Goal: Task Accomplishment & Management: Manage account settings

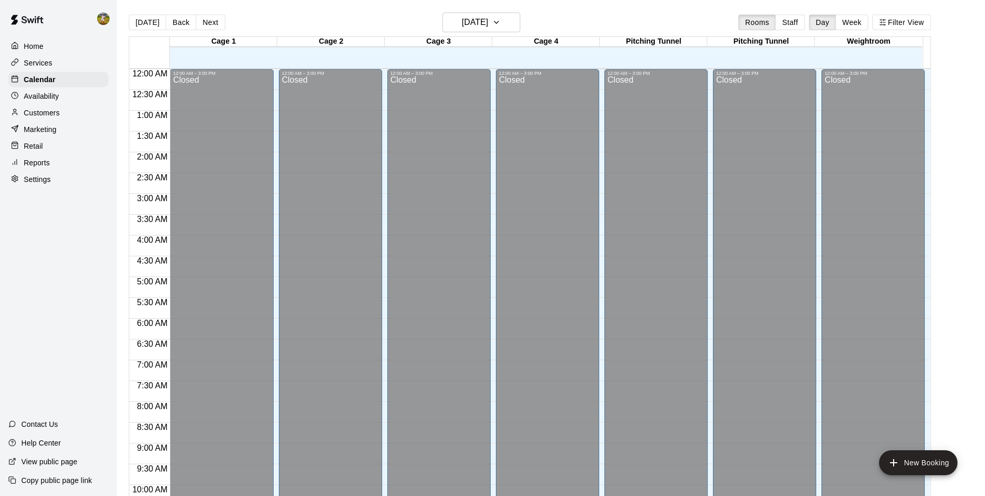
scroll to position [528, 0]
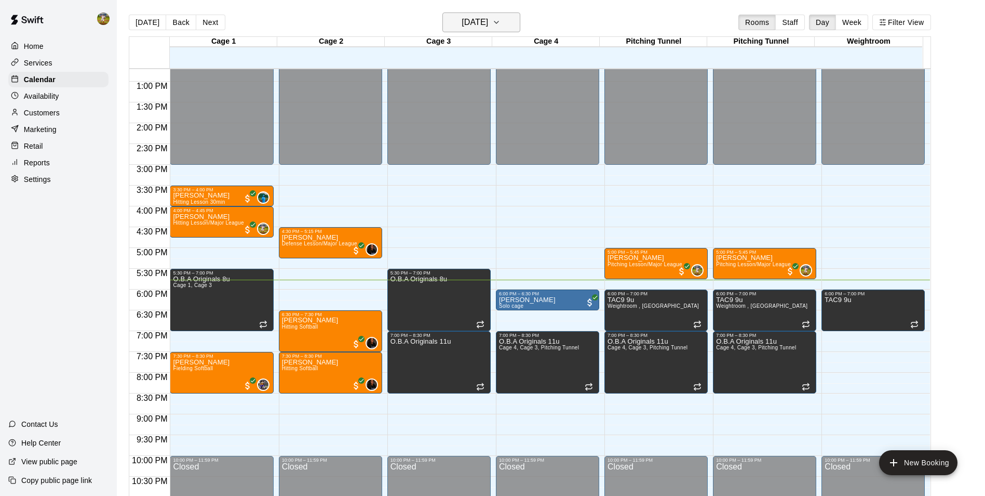
click at [499, 22] on icon "button" at bounding box center [496, 22] width 4 height 2
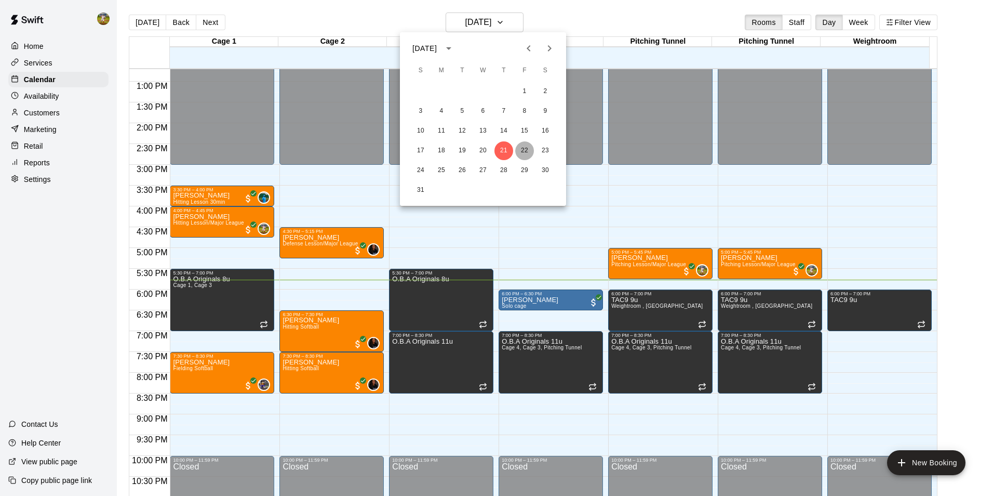
click at [524, 152] on button "22" at bounding box center [524, 150] width 19 height 19
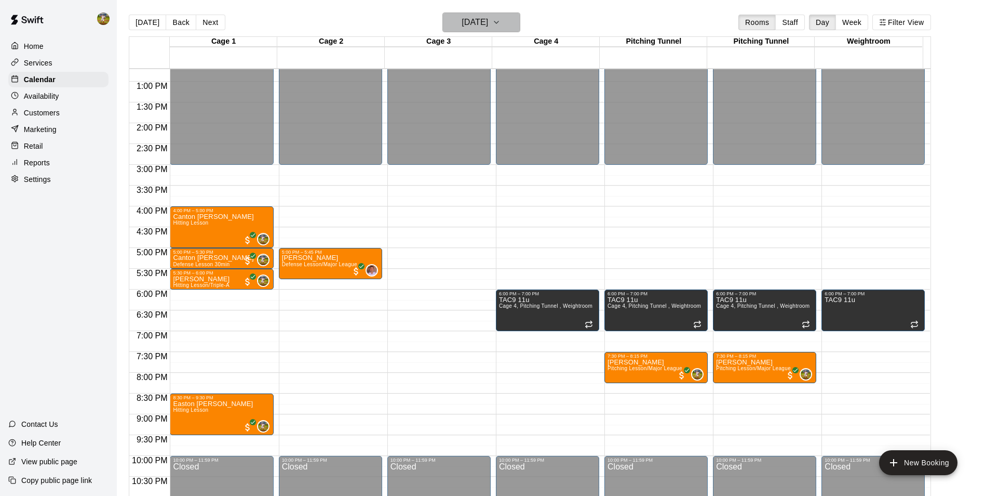
click at [501, 23] on icon "button" at bounding box center [496, 22] width 8 height 12
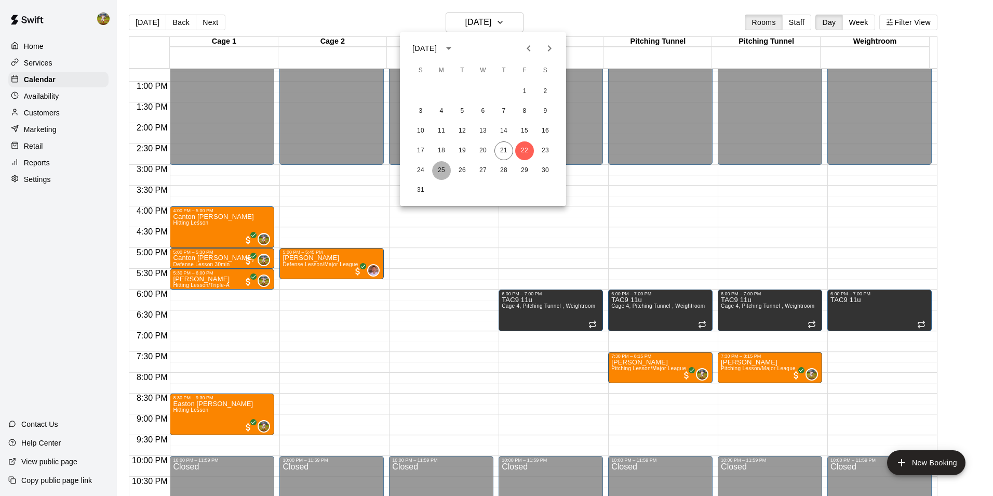
click at [436, 171] on button "25" at bounding box center [441, 170] width 19 height 19
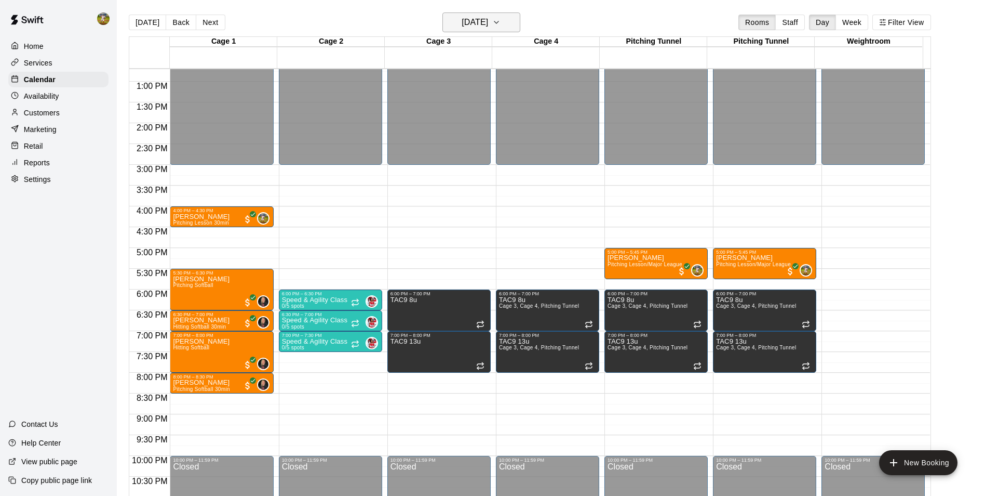
click at [509, 21] on button "[DATE]" at bounding box center [482, 22] width 78 height 20
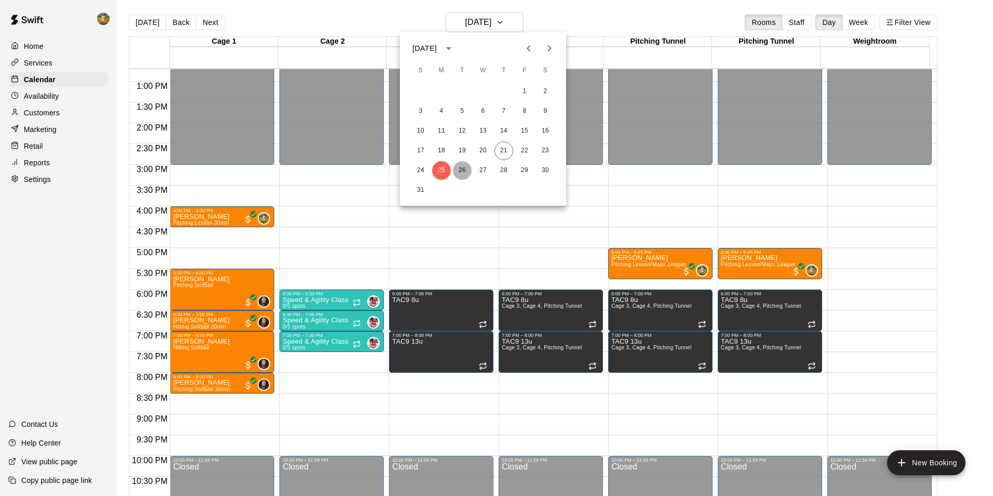
click at [461, 170] on button "26" at bounding box center [462, 170] width 19 height 19
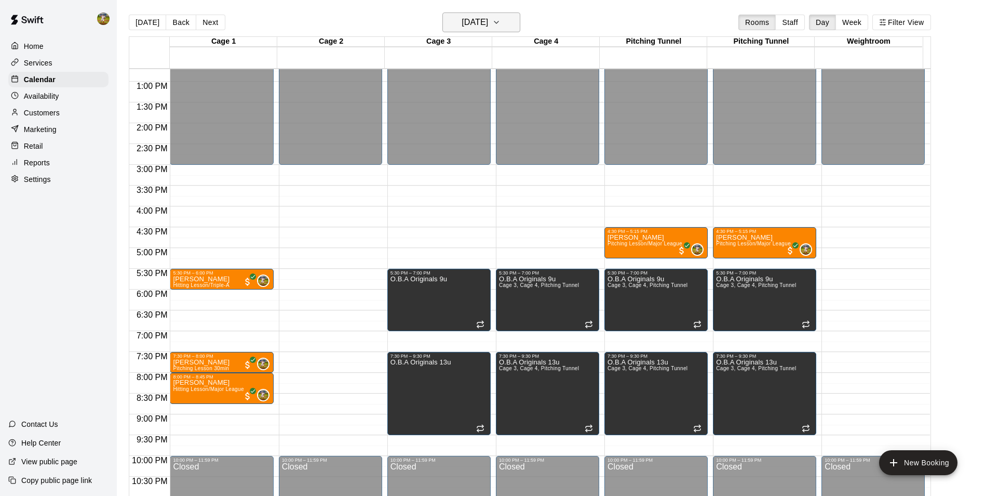
click at [501, 25] on icon "button" at bounding box center [496, 22] width 8 height 12
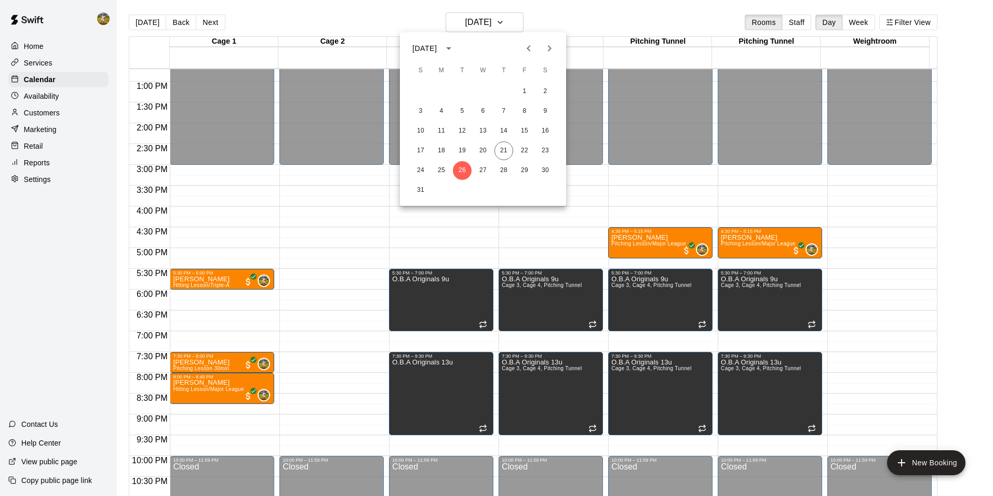
click at [496, 183] on div "31" at bounding box center [483, 190] width 166 height 19
click at [487, 168] on button "27" at bounding box center [483, 170] width 19 height 19
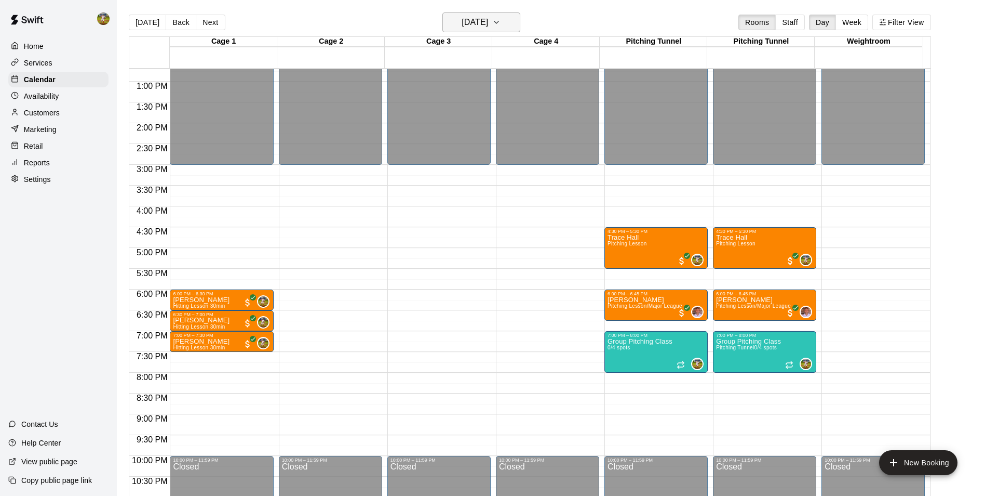
click at [501, 23] on icon "button" at bounding box center [496, 22] width 8 height 12
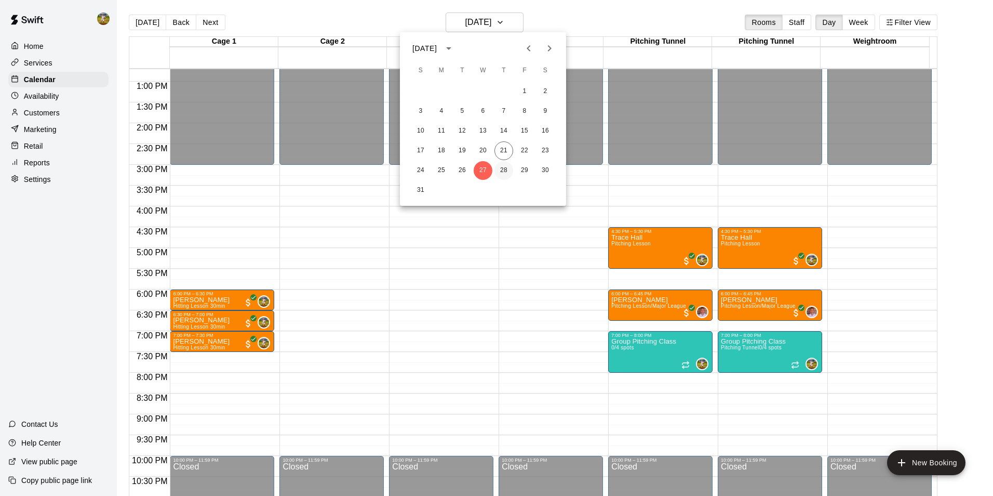
click at [506, 168] on button "28" at bounding box center [503, 170] width 19 height 19
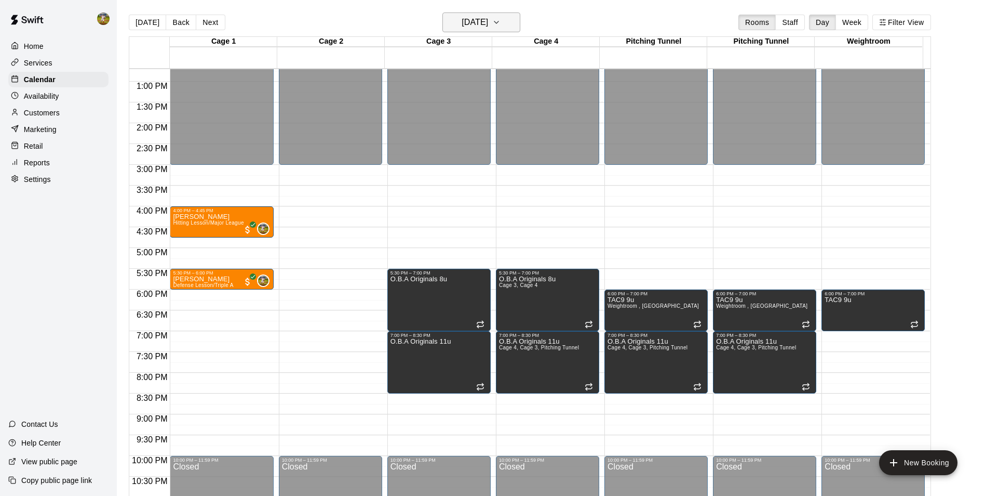
click at [501, 18] on icon "button" at bounding box center [496, 22] width 8 height 12
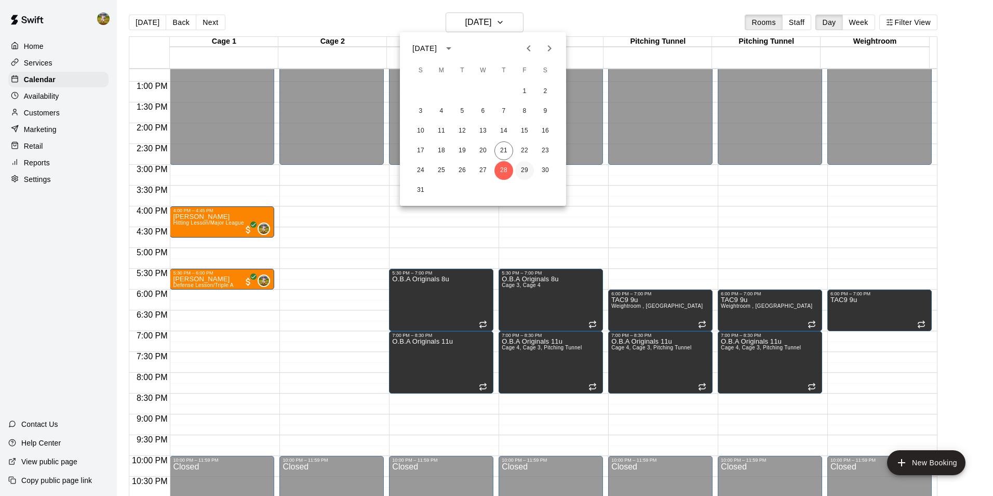
click at [523, 169] on button "29" at bounding box center [524, 170] width 19 height 19
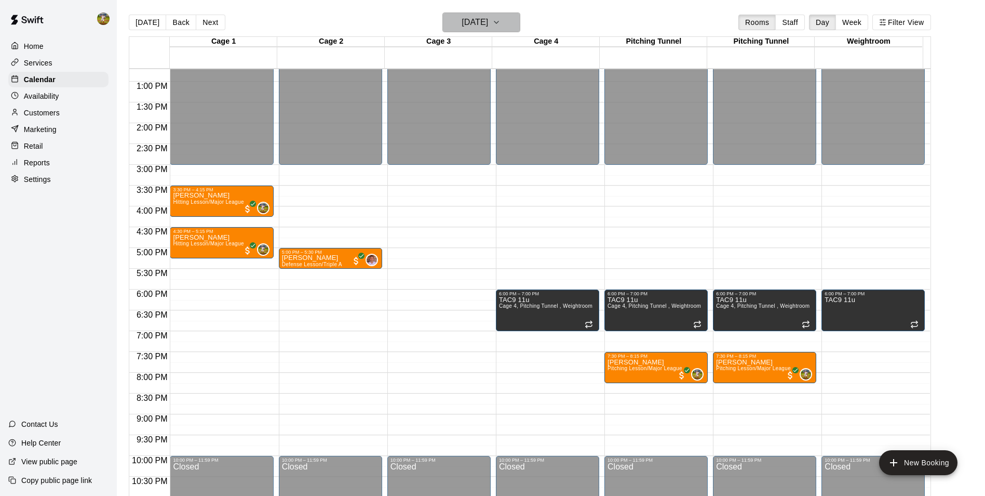
click at [501, 26] on icon "button" at bounding box center [496, 22] width 8 height 12
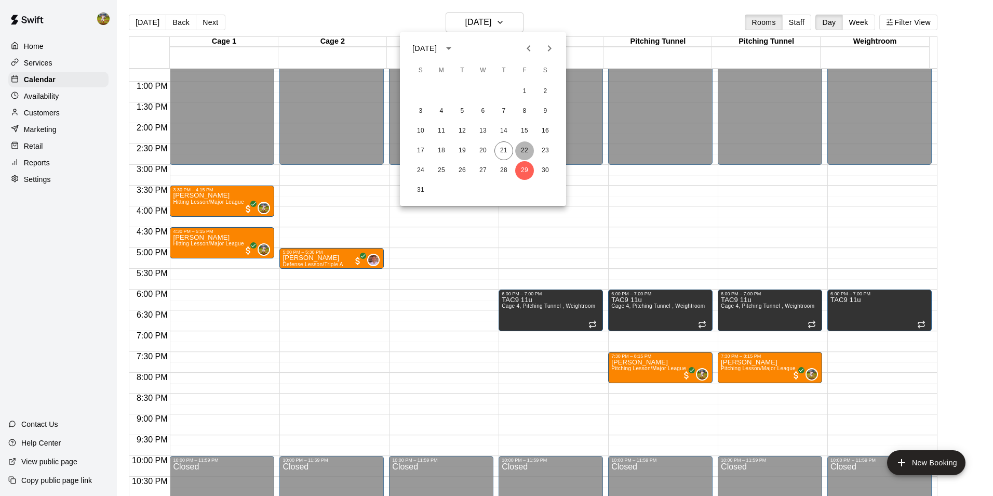
click at [524, 150] on button "22" at bounding box center [524, 150] width 19 height 19
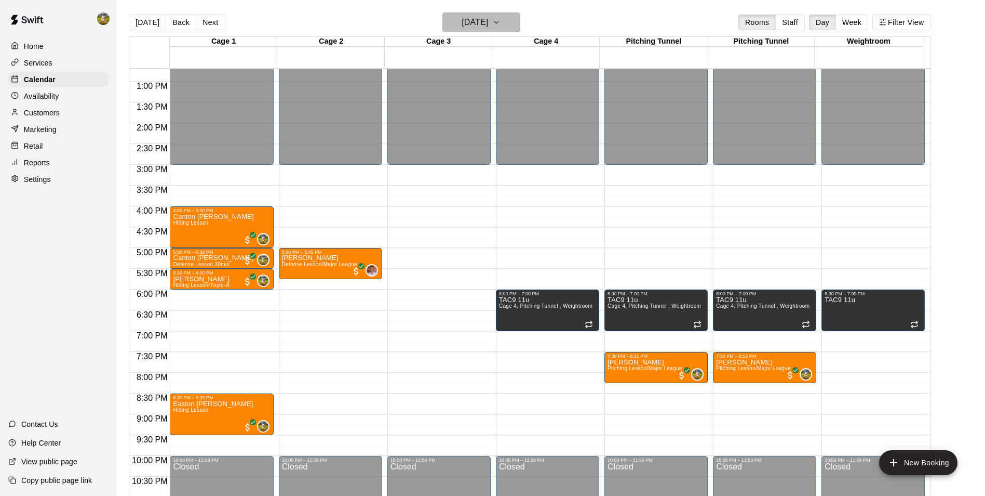
click at [488, 25] on h6 "[DATE]" at bounding box center [475, 22] width 26 height 15
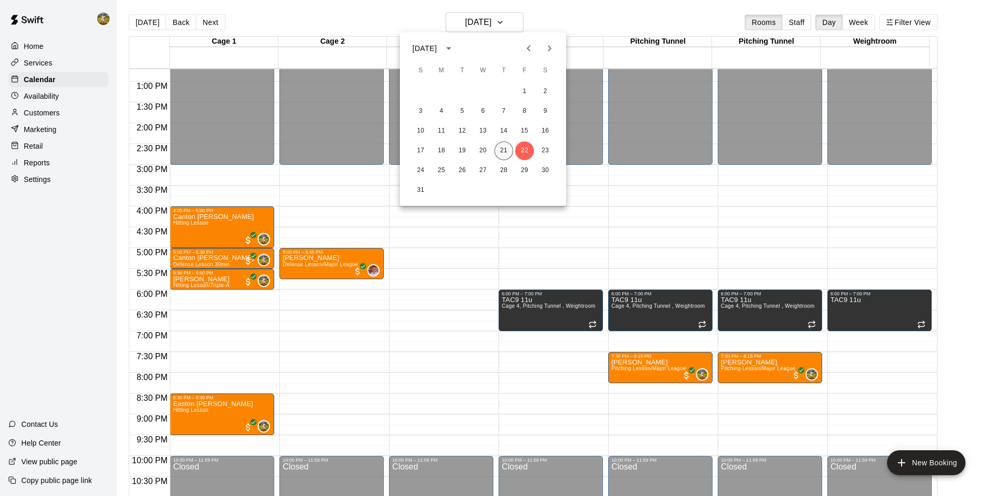
click at [500, 151] on button "21" at bounding box center [503, 150] width 19 height 19
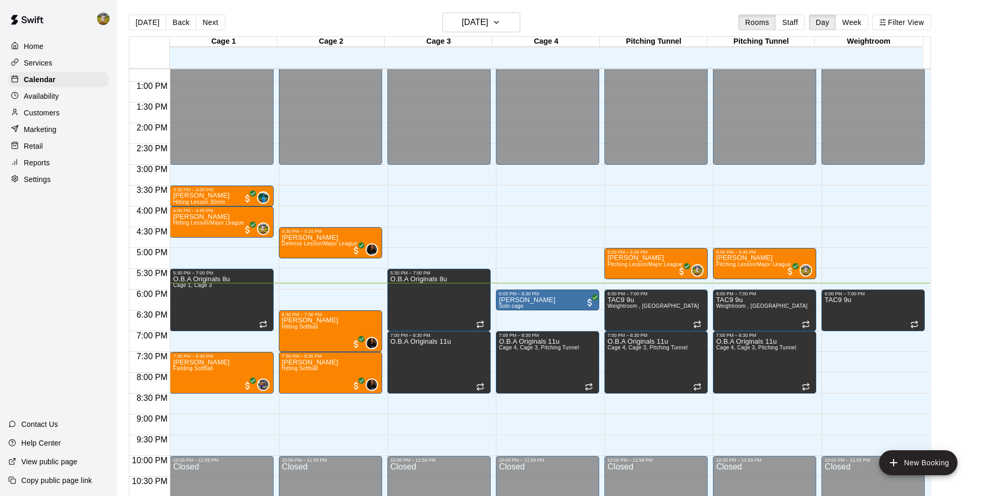
click at [44, 110] on p "Customers" at bounding box center [42, 113] width 36 height 10
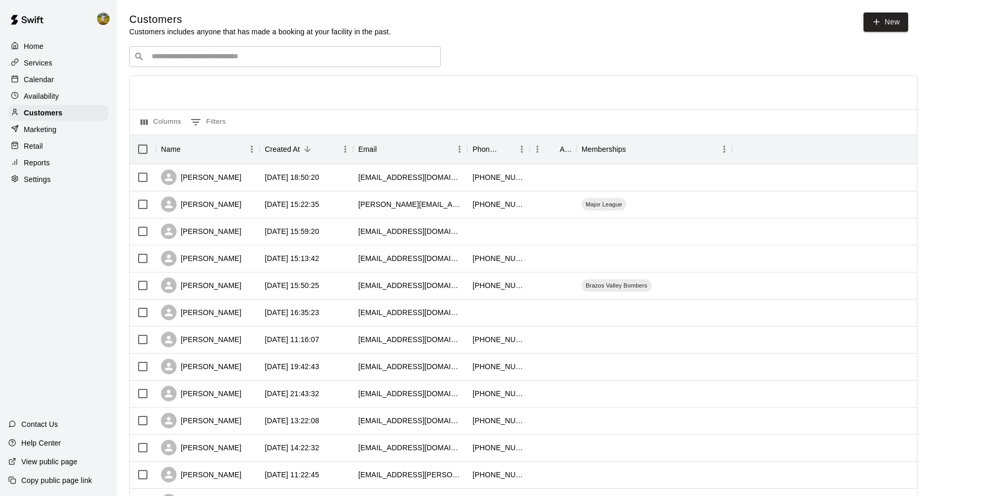
click at [236, 59] on input "Search customers by name or email" at bounding box center [293, 56] width 288 height 10
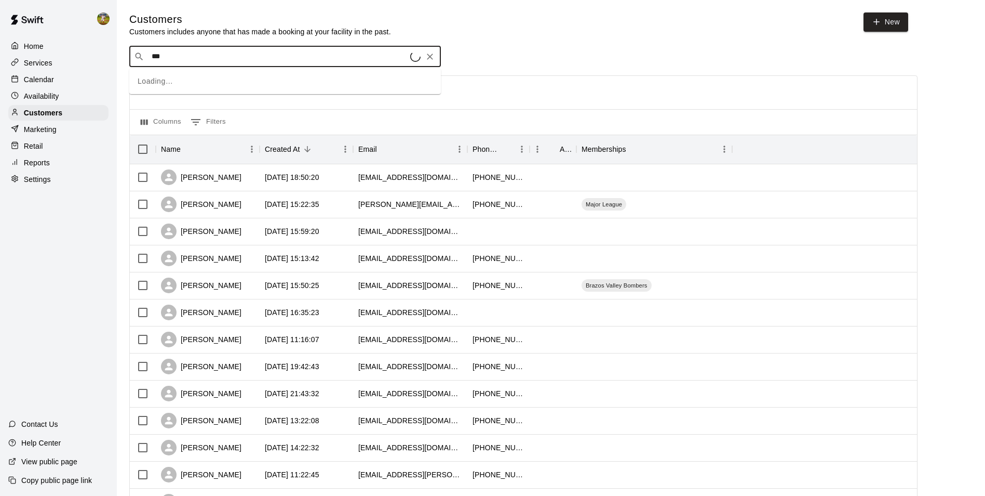
type input "****"
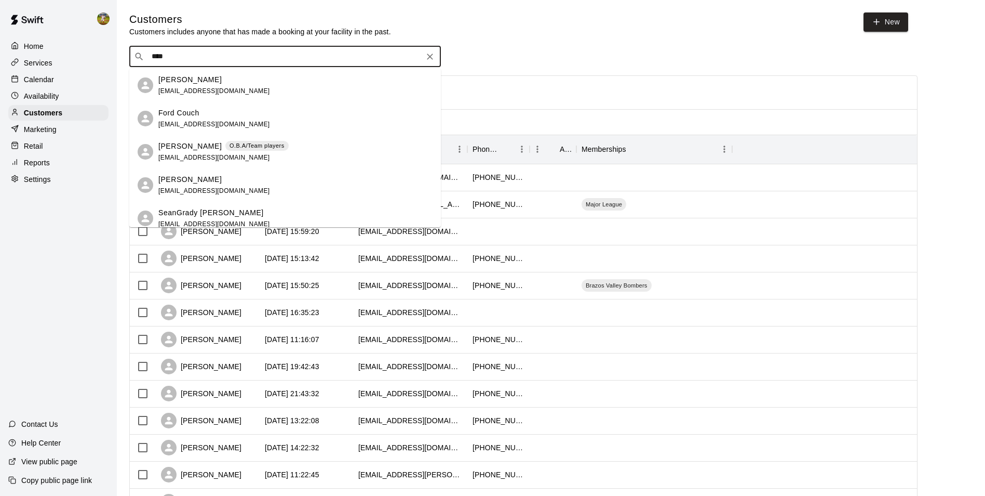
click at [225, 151] on div "O.B.A/Team players" at bounding box center [256, 146] width 63 height 10
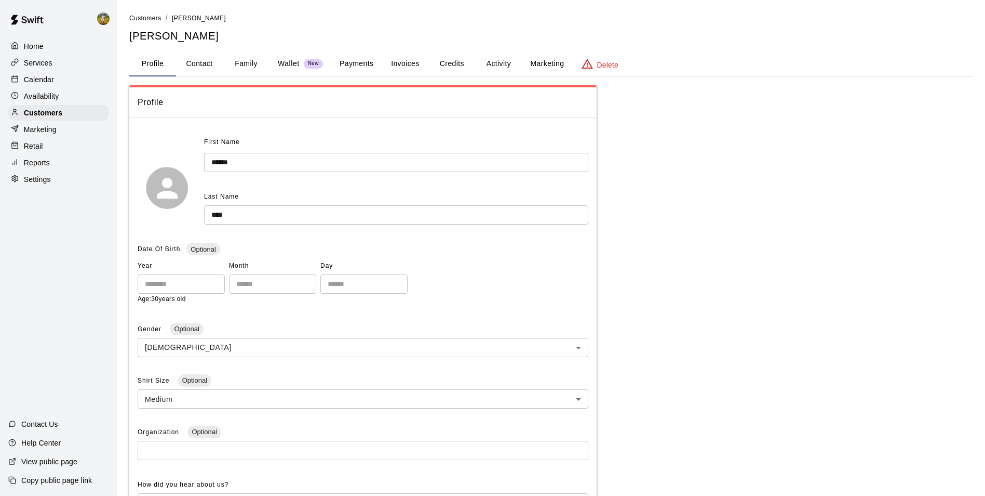
click at [501, 63] on button "Activity" at bounding box center [498, 63] width 47 height 25
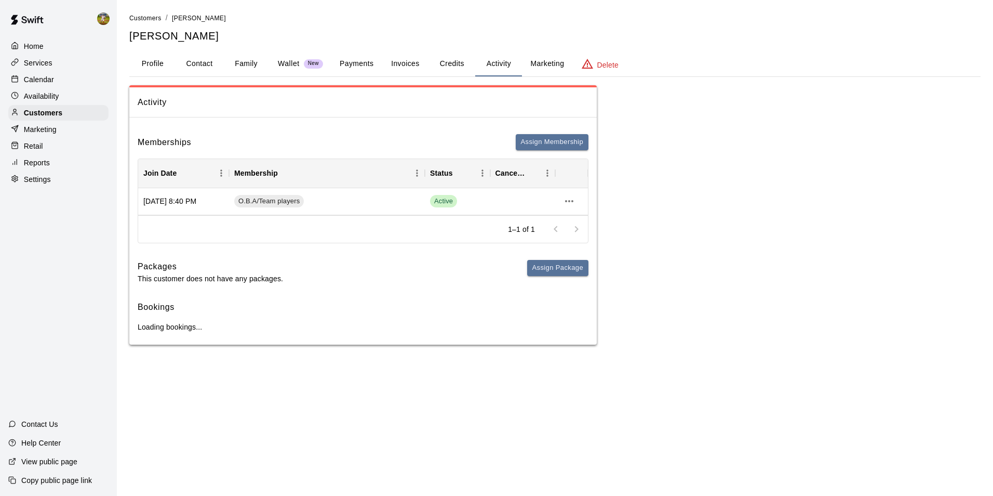
click at [357, 61] on button "Payments" at bounding box center [356, 63] width 50 height 25
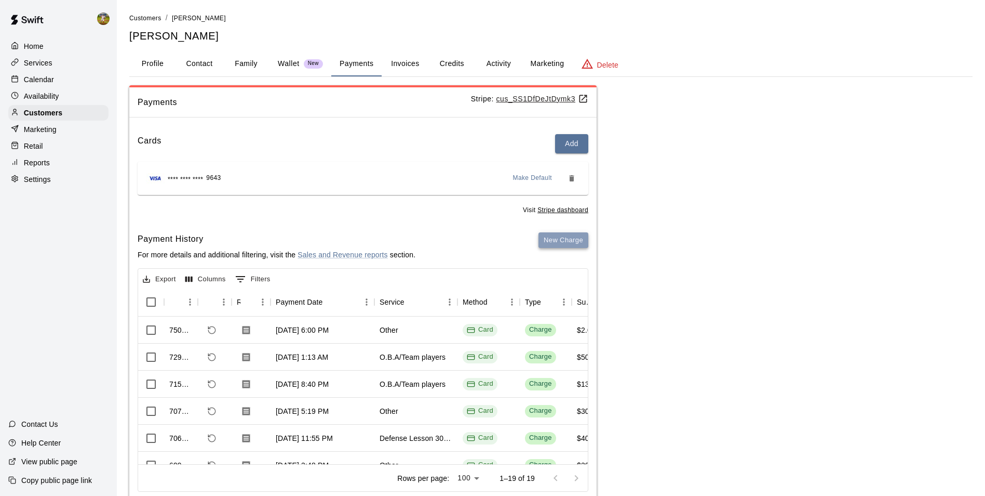
click at [548, 246] on button "New Charge" at bounding box center [564, 240] width 50 height 16
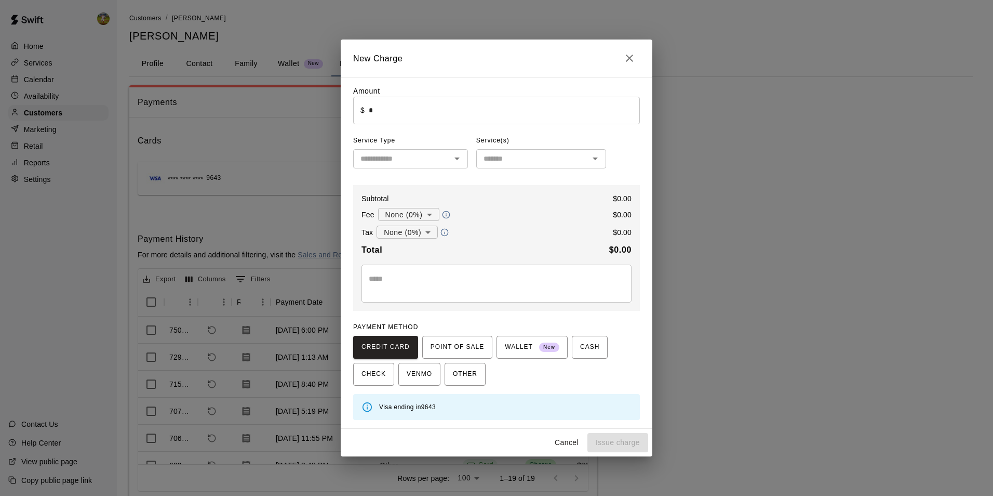
click at [428, 114] on input "*" at bounding box center [504, 111] width 271 height 28
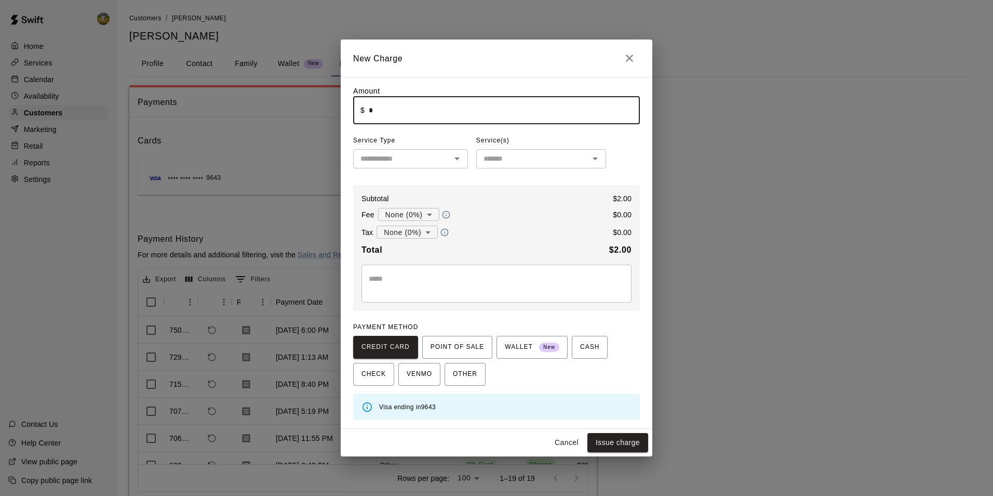
type input "****"
click at [410, 216] on body "Home Services Calendar Availability Customers Marketing Retail Reports Settings…" at bounding box center [496, 262] width 993 height 525
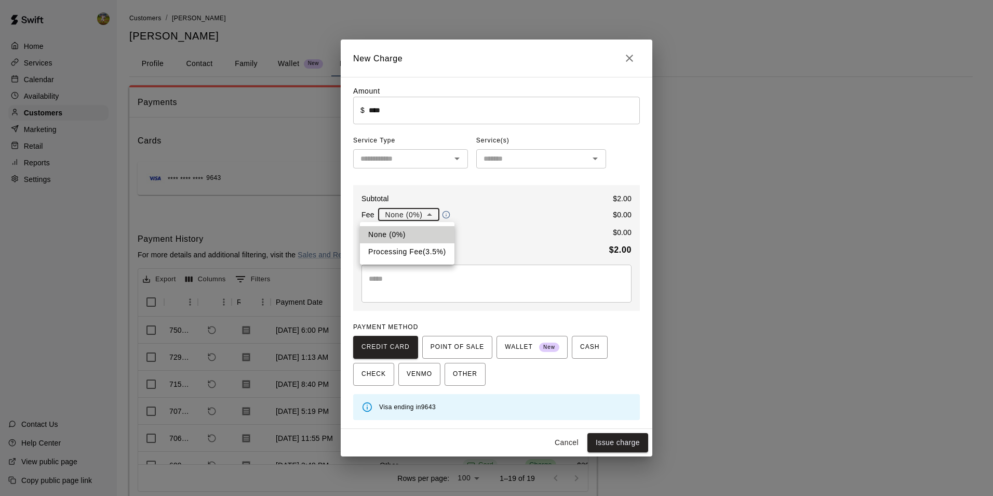
click at [413, 249] on li "Processing Fee ( 3.5 % )" at bounding box center [407, 251] width 95 height 17
type input "**********"
click at [416, 236] on body "Home Services Calendar Availability Customers Marketing Retail Reports Settings…" at bounding box center [496, 262] width 993 height 525
click at [421, 269] on li "Sales Tax ( 8.25 %)" at bounding box center [407, 269] width 78 height 17
type input "**********"
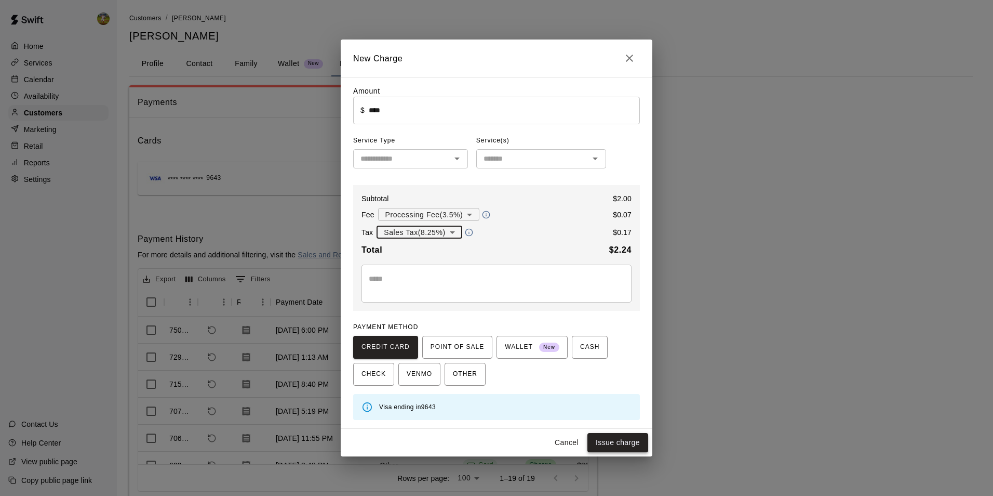
click at [626, 446] on button "Issue charge" at bounding box center [617, 442] width 61 height 19
type input "*"
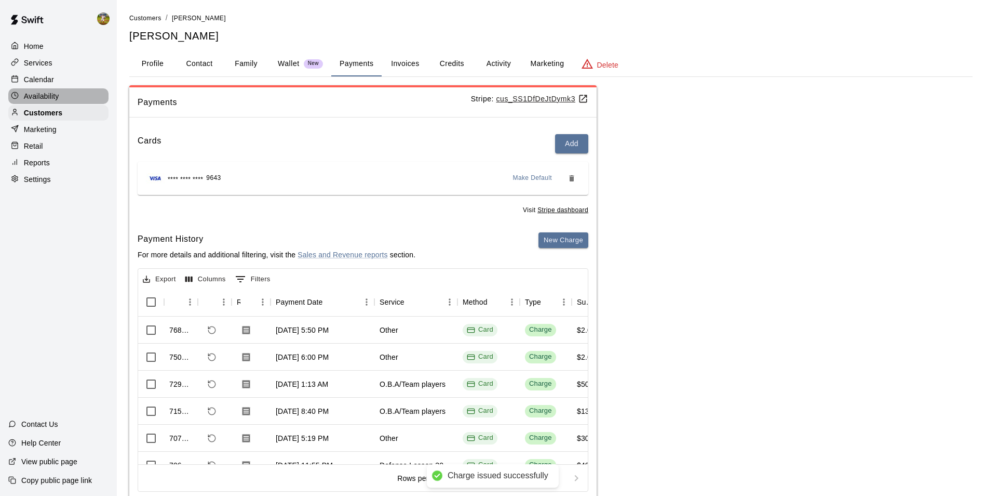
click at [69, 100] on div "Availability" at bounding box center [58, 96] width 100 height 16
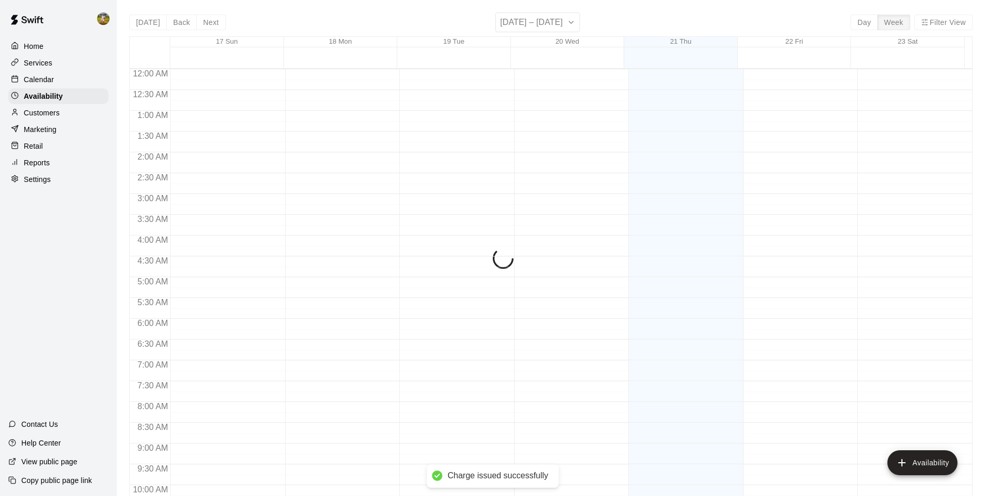
scroll to position [559, 0]
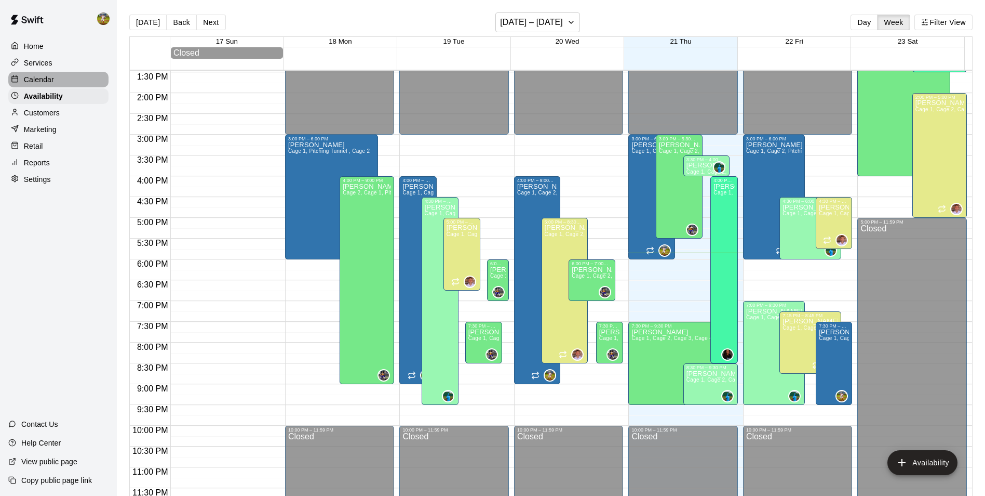
click at [60, 82] on div "Calendar" at bounding box center [58, 80] width 100 height 16
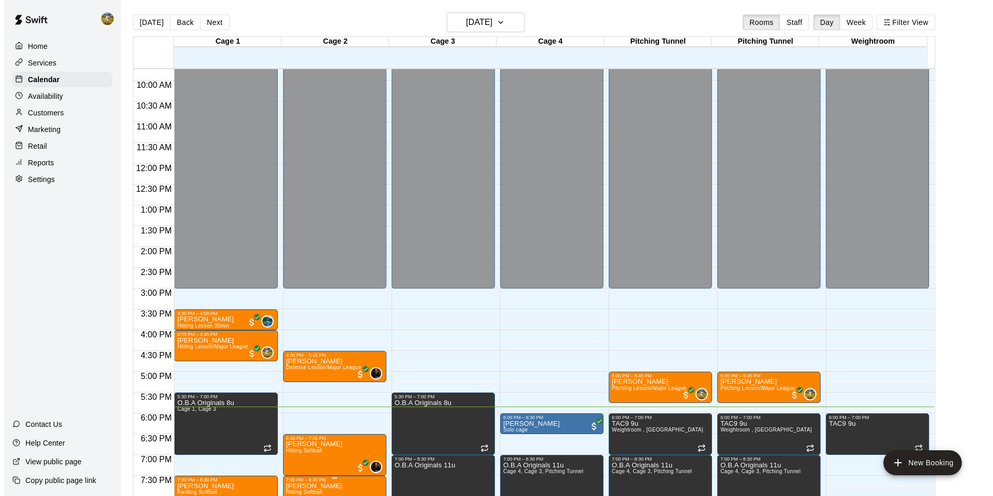
scroll to position [508, 0]
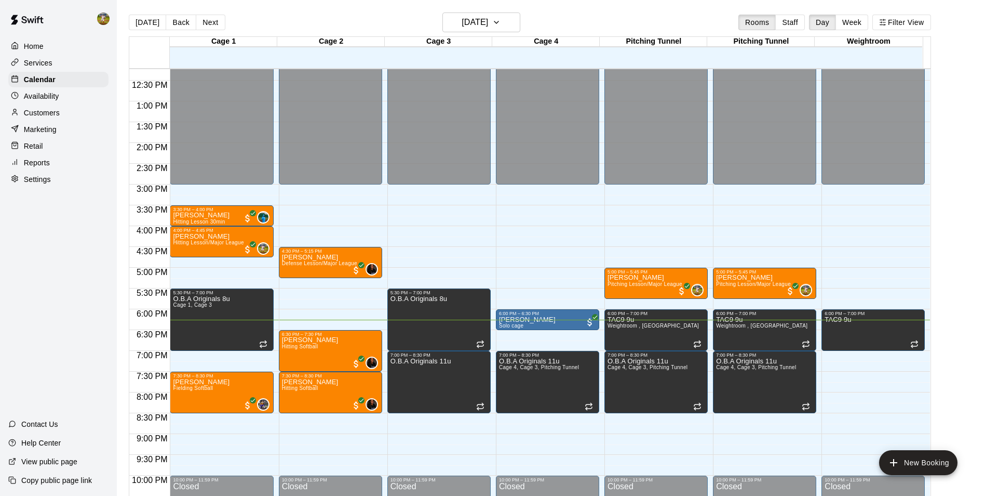
click at [88, 228] on div "Home Services Calendar Availability Customers Marketing Retail Reports Settings…" at bounding box center [58, 248] width 117 height 496
click at [55, 117] on p "Customers" at bounding box center [42, 113] width 36 height 10
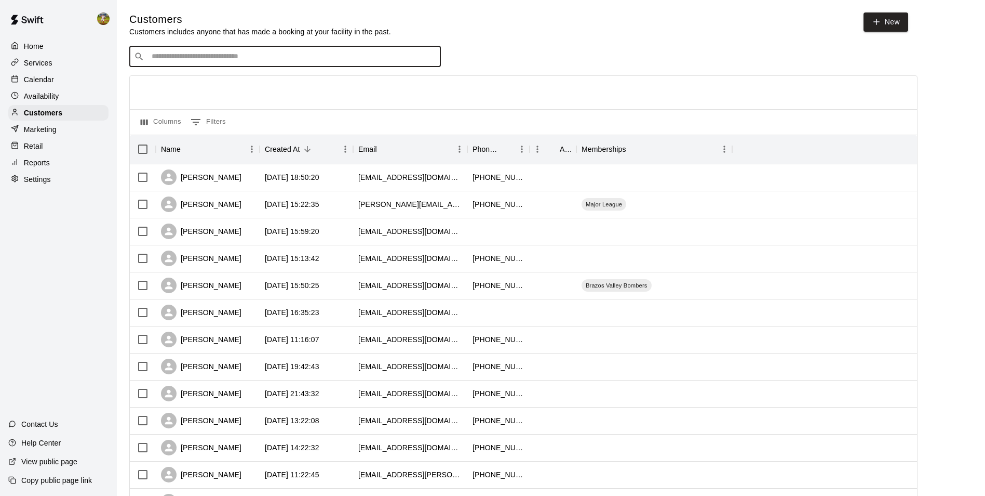
click at [229, 62] on input "Search customers by name or email" at bounding box center [293, 56] width 288 height 10
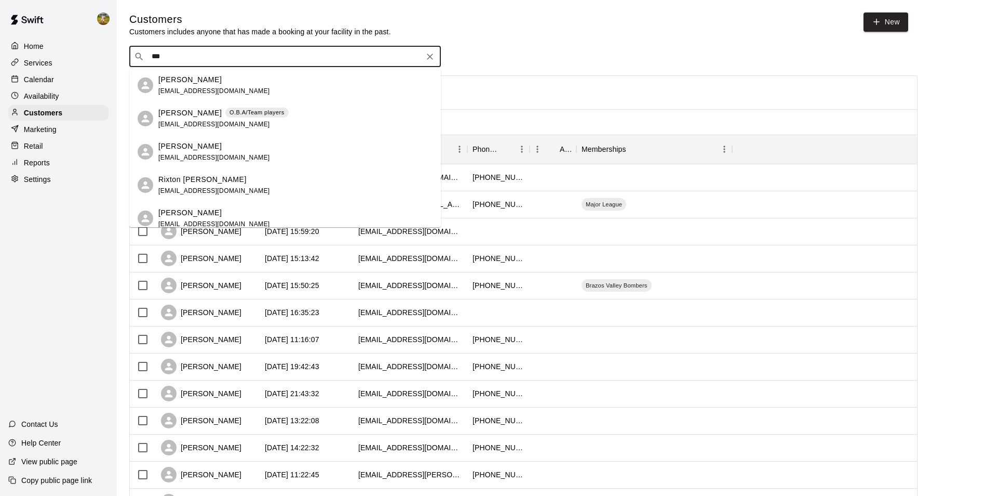
type input "****"
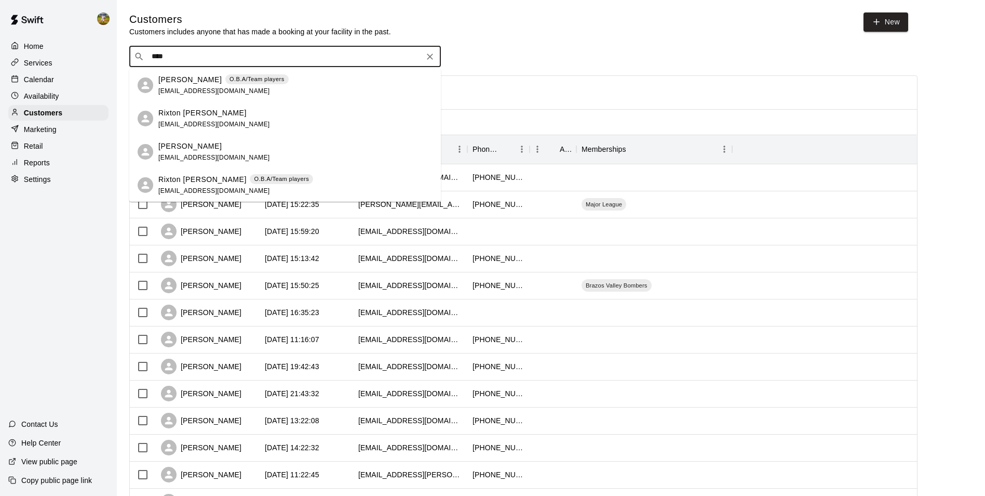
click at [200, 76] on p "[PERSON_NAME]" at bounding box center [189, 79] width 63 height 11
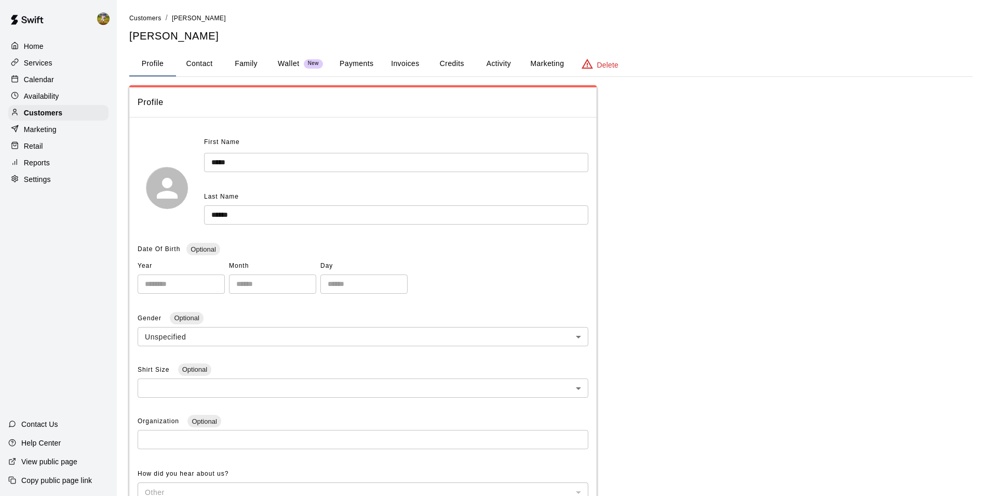
click at [462, 73] on button "Credits" at bounding box center [452, 63] width 47 height 25
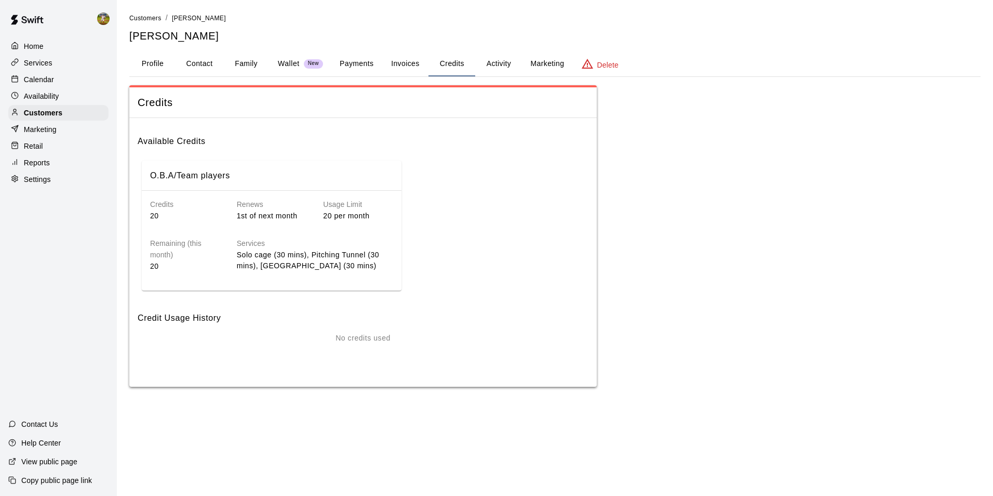
click at [413, 58] on button "Invoices" at bounding box center [405, 63] width 47 height 25
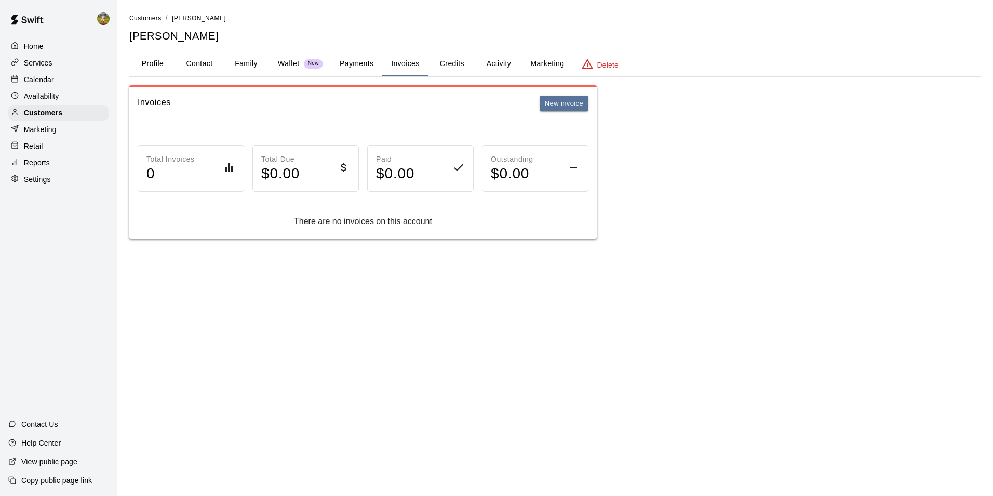
click at [352, 74] on button "Payments" at bounding box center [356, 63] width 50 height 25
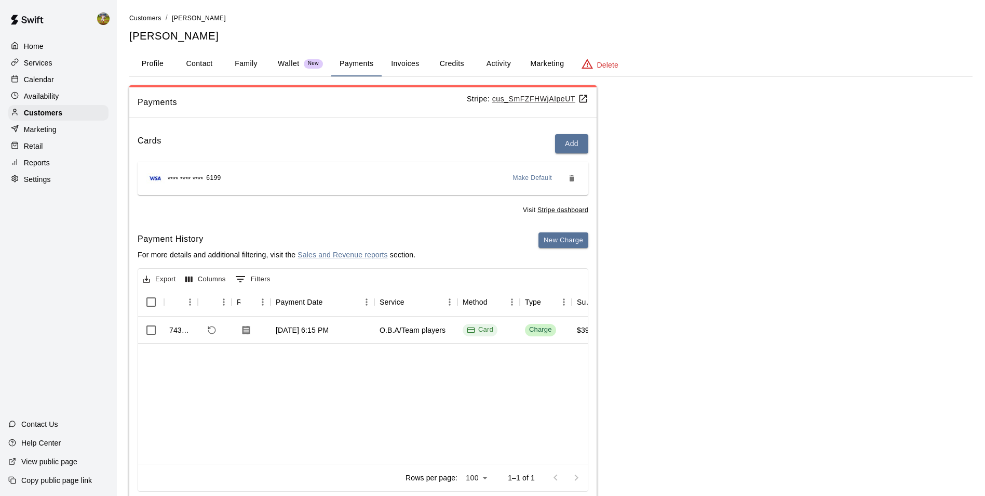
click at [411, 63] on button "Invoices" at bounding box center [405, 63] width 47 height 25
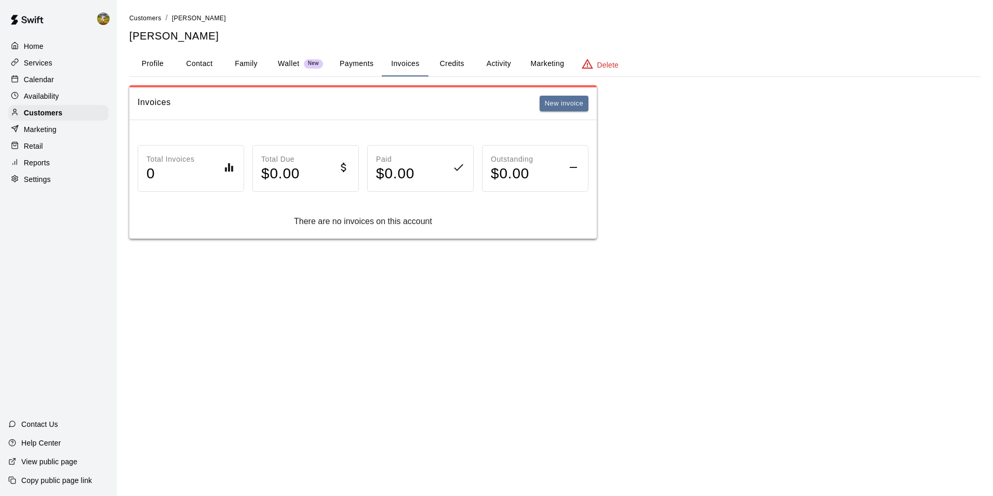
click at [273, 169] on h4 "$ 0.00" at bounding box center [280, 174] width 38 height 18
click at [553, 113] on div "Invoices New invoice" at bounding box center [362, 103] width 467 height 33
click at [548, 100] on button "New invoice" at bounding box center [564, 104] width 49 height 16
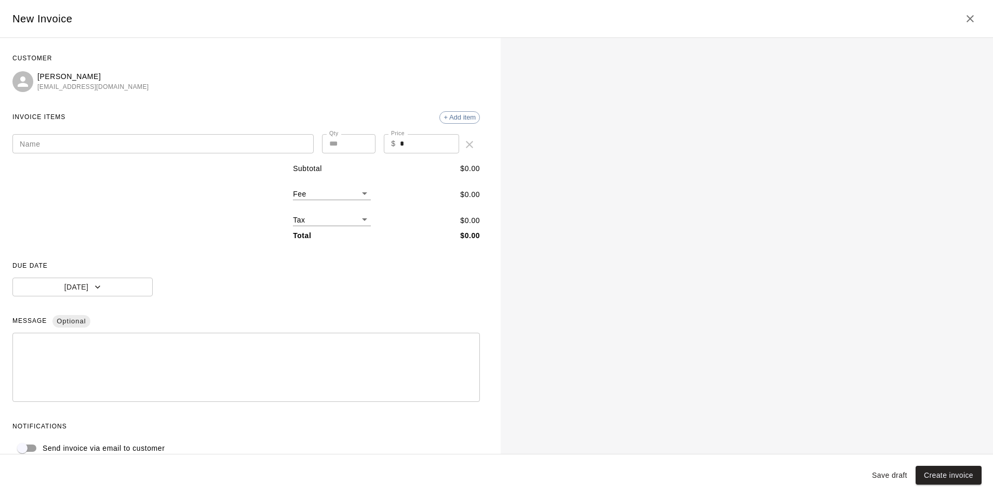
click at [96, 130] on div "Name Name Qty * Qty Price $ * Price" at bounding box center [245, 140] width 467 height 29
click at [96, 139] on input "Name" at bounding box center [162, 143] width 301 height 19
type input "*********"
click at [431, 140] on input "*" at bounding box center [430, 143] width 60 height 19
type input "*"
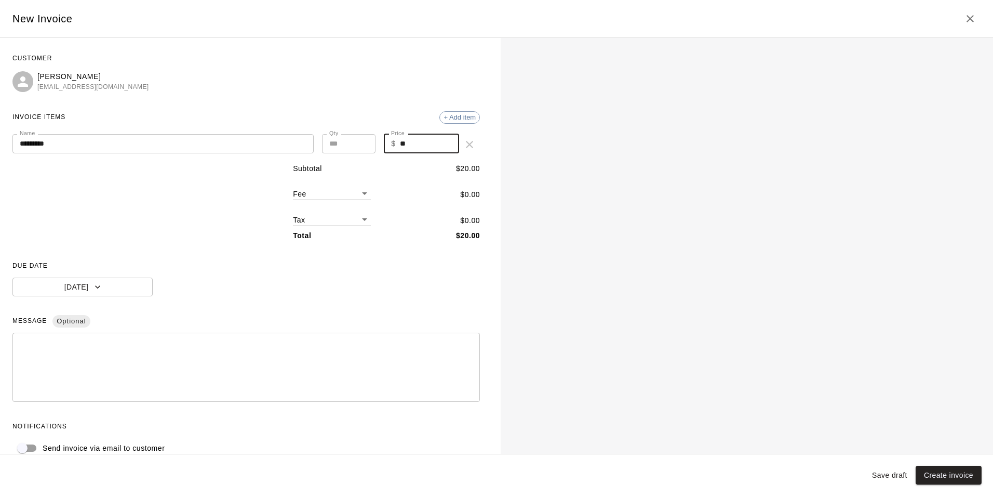
type input "**"
click at [402, 193] on div "Fee ​ $ 0.00" at bounding box center [386, 189] width 187 height 22
click at [358, 221] on body "Home Services Calendar Availability Customers Marketing Retail Reports Settings…" at bounding box center [496, 129] width 993 height 259
drag, startPoint x: 355, startPoint y: 253, endPoint x: 357, endPoint y: 219, distance: 33.9
click at [355, 252] on li "Sales Tax ( 8.25 %)" at bounding box center [327, 255] width 78 height 17
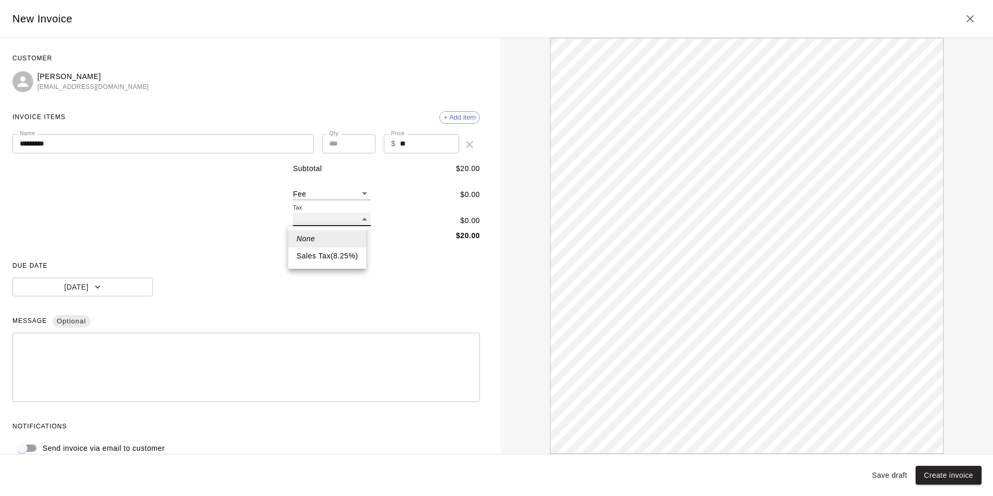
type input "***"
click at [357, 194] on body "Home Services Calendar Availability Customers Marketing Retail Reports Settings…" at bounding box center [496, 129] width 993 height 259
click at [358, 229] on li "Processing Fee ( 3.5 % )" at bounding box center [327, 229] width 95 height 17
type input "**"
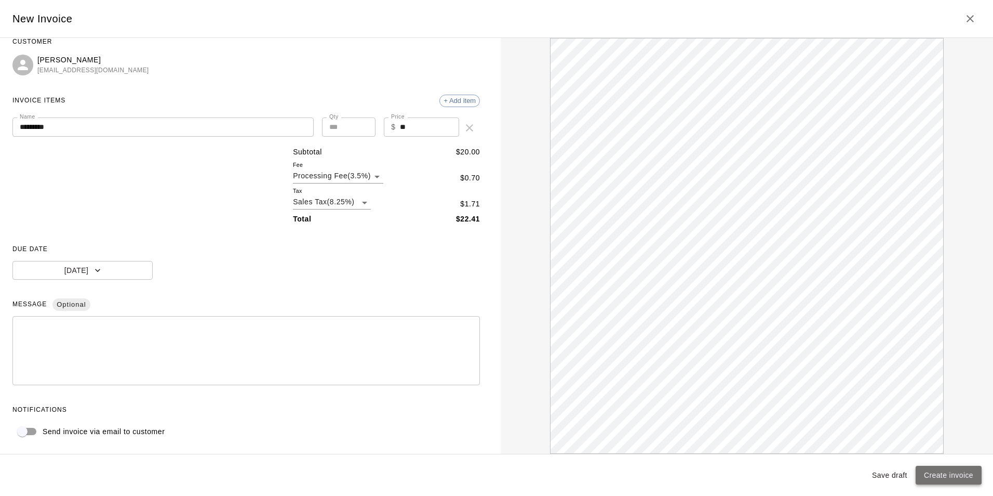
click at [959, 472] on button "Create invoice" at bounding box center [949, 474] width 66 height 19
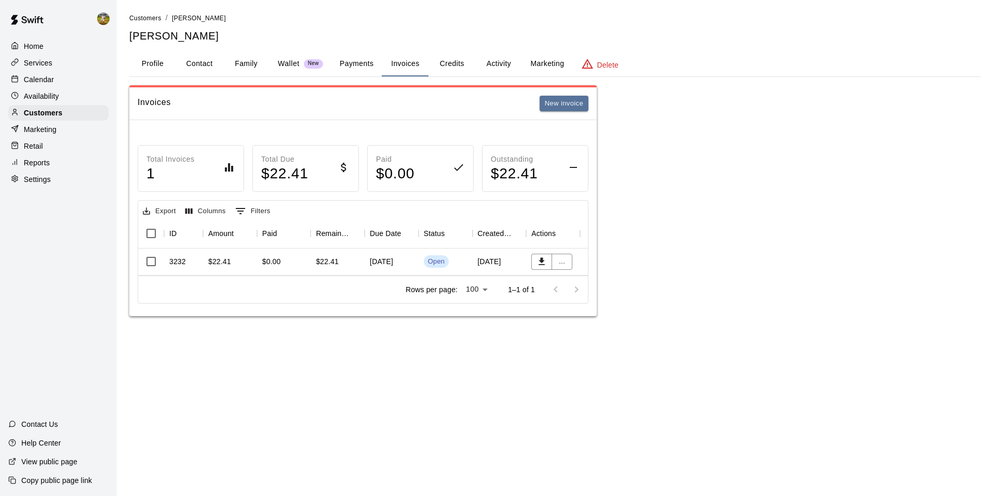
click at [351, 261] on div "$22.41" at bounding box center [338, 261] width 54 height 27
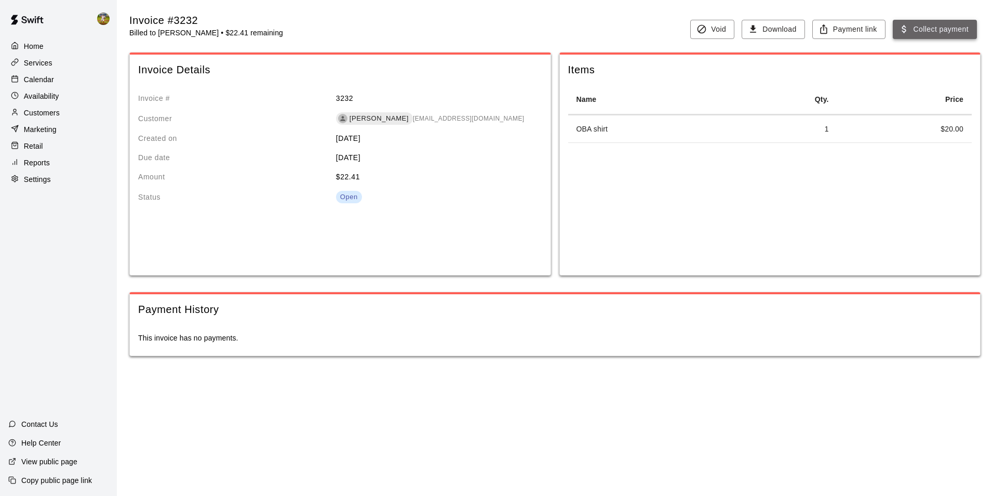
click at [958, 31] on button "Collect payment" at bounding box center [935, 29] width 84 height 19
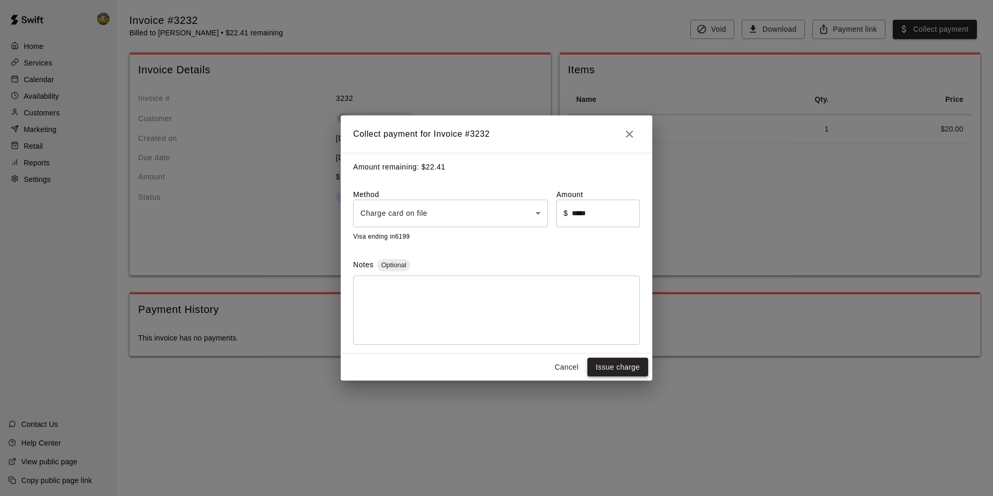
click at [619, 369] on button "Issue charge" at bounding box center [617, 366] width 61 height 19
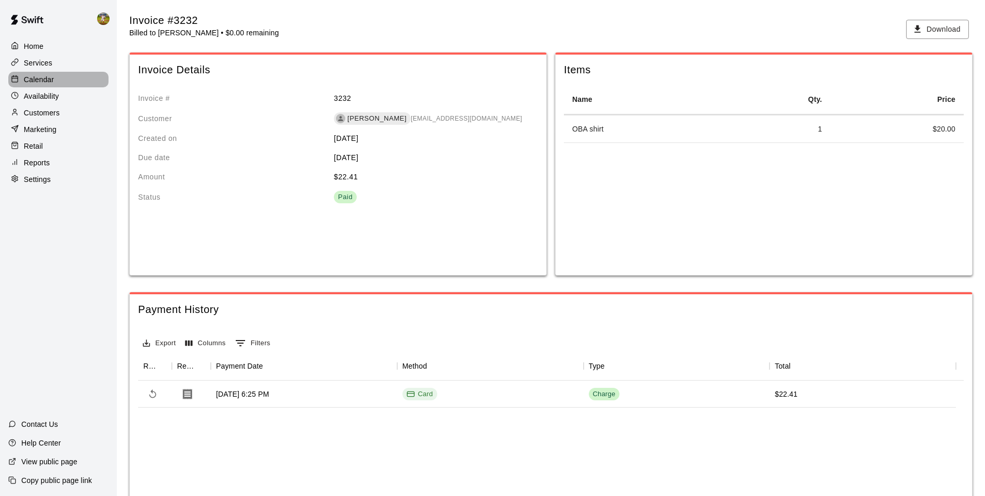
click at [49, 76] on p "Calendar" at bounding box center [39, 79] width 30 height 10
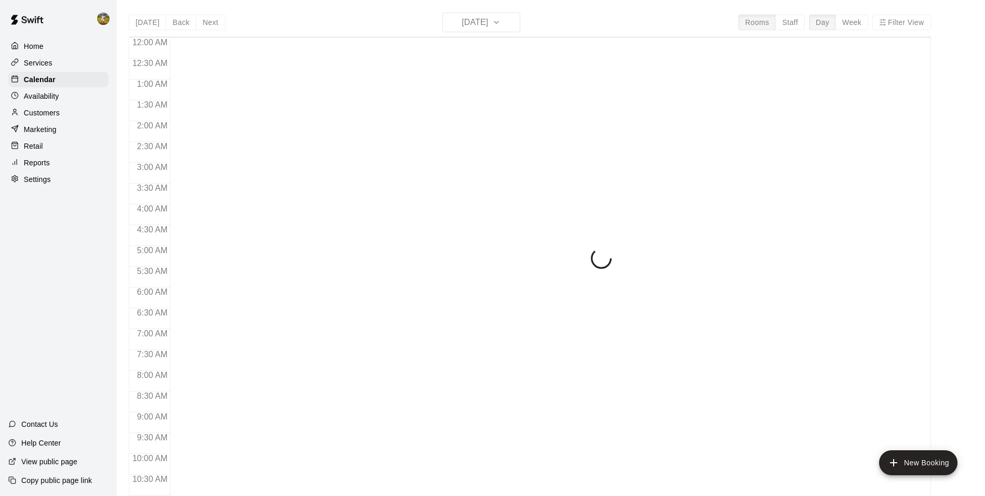
scroll to position [528, 0]
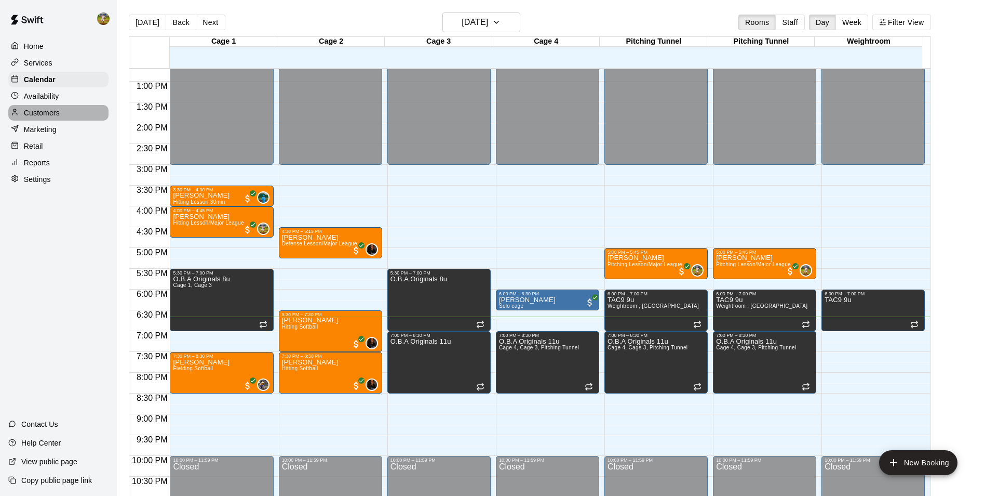
click at [45, 114] on p "Customers" at bounding box center [42, 113] width 36 height 10
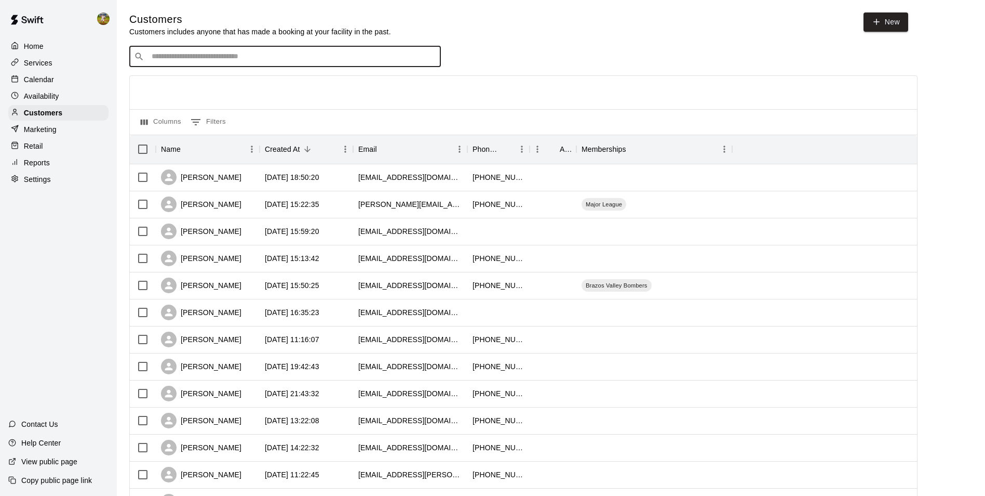
click at [192, 60] on input "Search customers by name or email" at bounding box center [293, 56] width 288 height 10
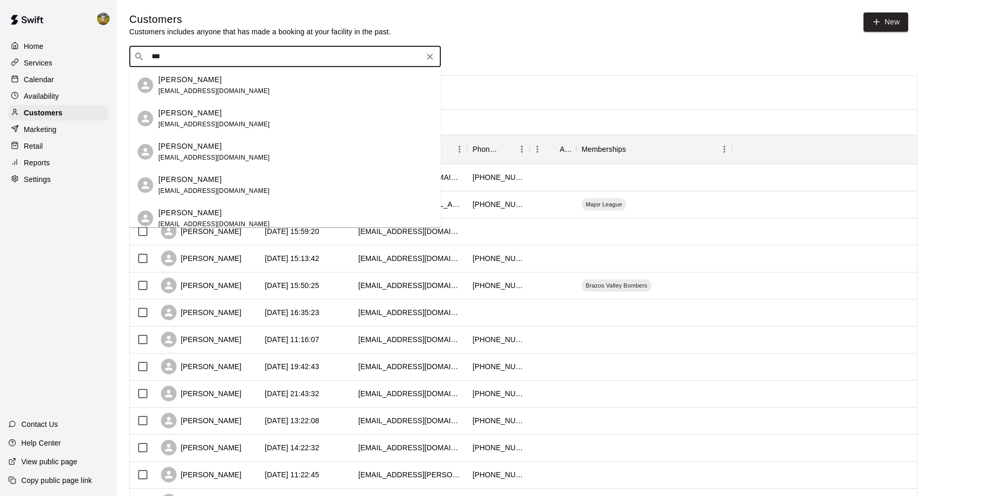
type input "***"
click at [44, 81] on p "Calendar" at bounding box center [39, 79] width 30 height 10
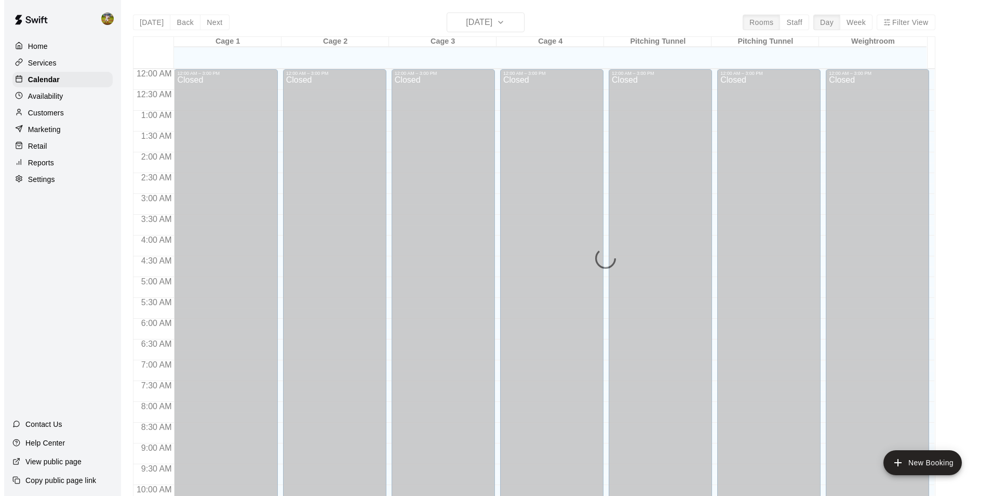
scroll to position [528, 0]
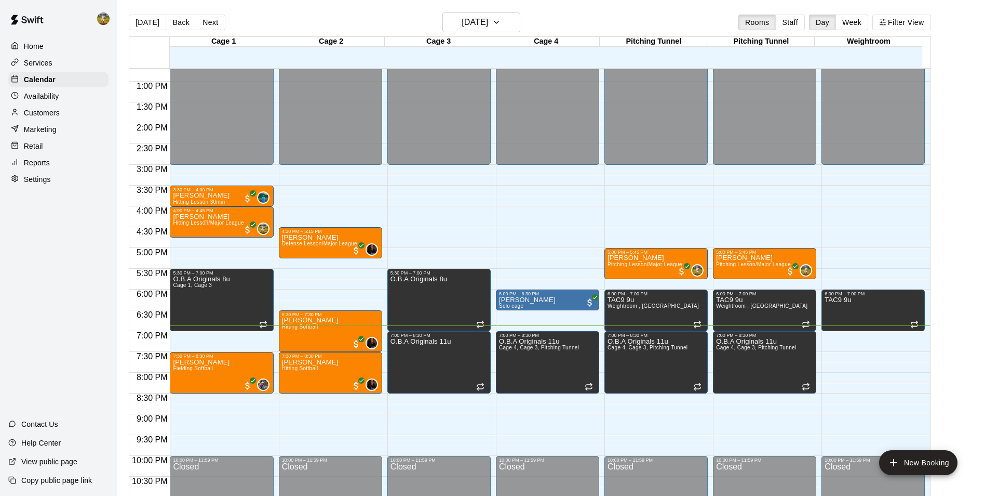
click at [55, 109] on div "Customers" at bounding box center [58, 113] width 100 height 16
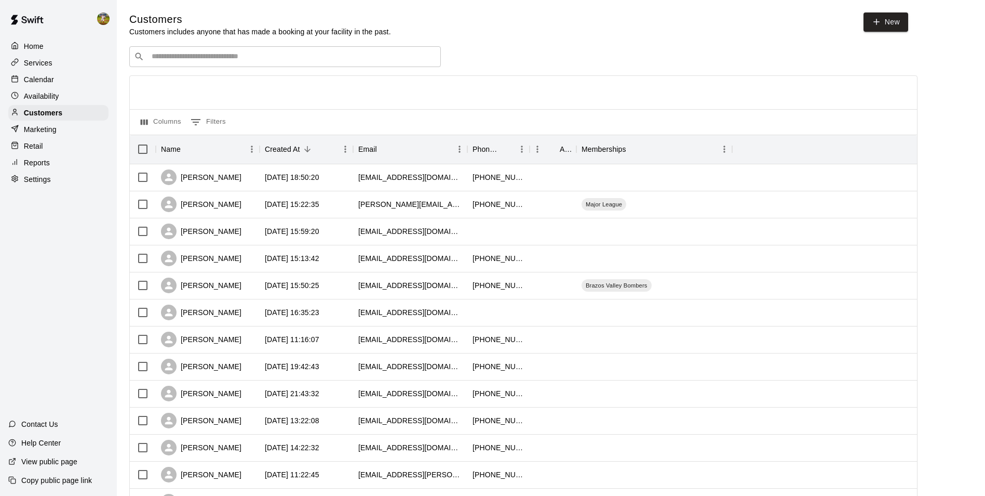
click at [170, 59] on input "Search customers by name or email" at bounding box center [293, 56] width 288 height 10
click at [876, 20] on icon at bounding box center [876, 21] width 9 height 9
select select "**"
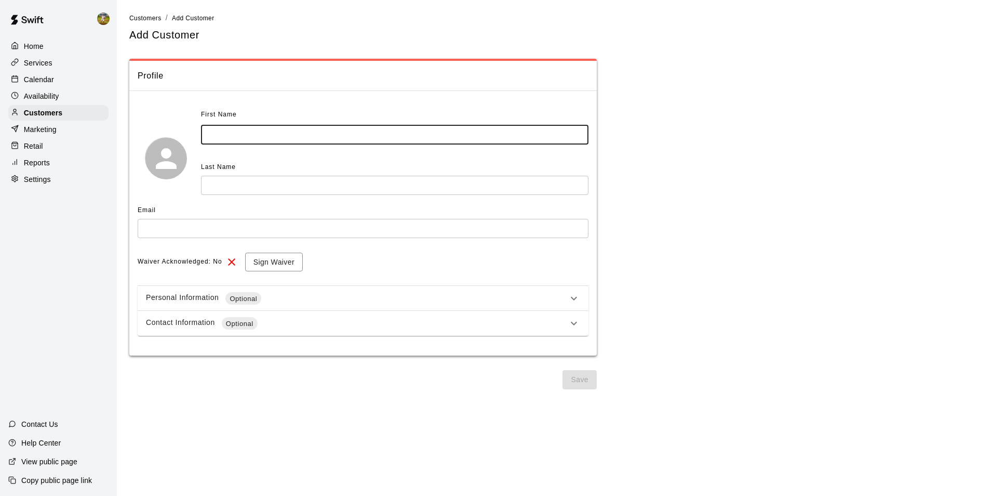
click at [292, 133] on input "text" at bounding box center [394, 134] width 387 height 19
type input "*******"
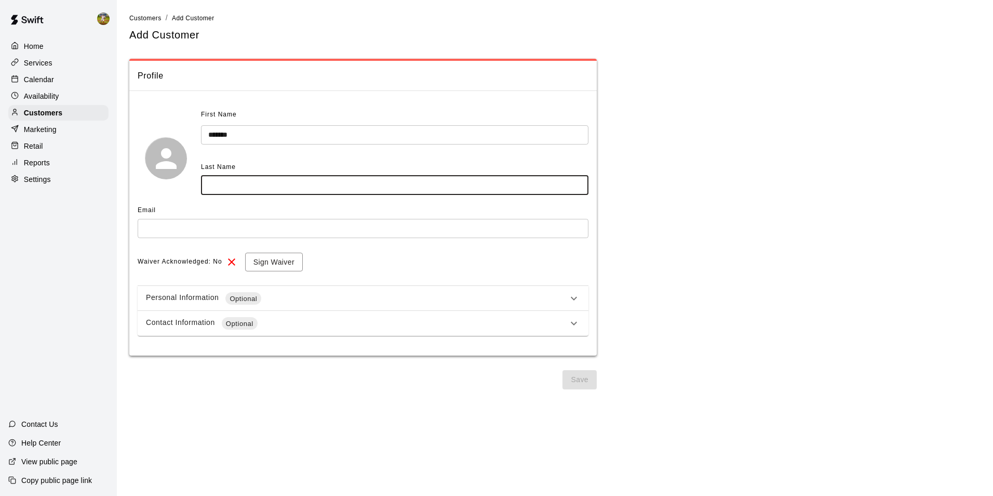
click at [246, 186] on input "text" at bounding box center [394, 185] width 387 height 19
type input "******"
click at [265, 225] on input "text" at bounding box center [363, 228] width 451 height 19
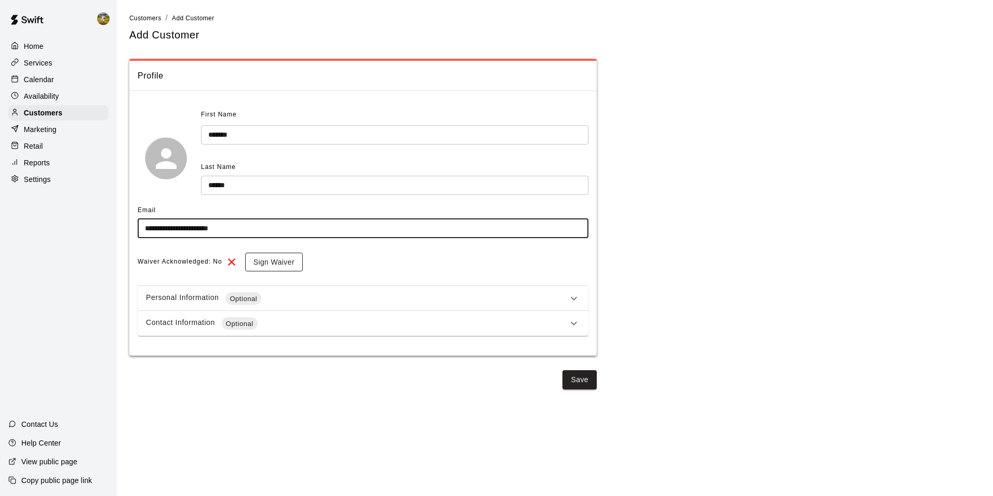
type input "**********"
click at [283, 264] on button "Sign Waiver" at bounding box center [274, 261] width 58 height 19
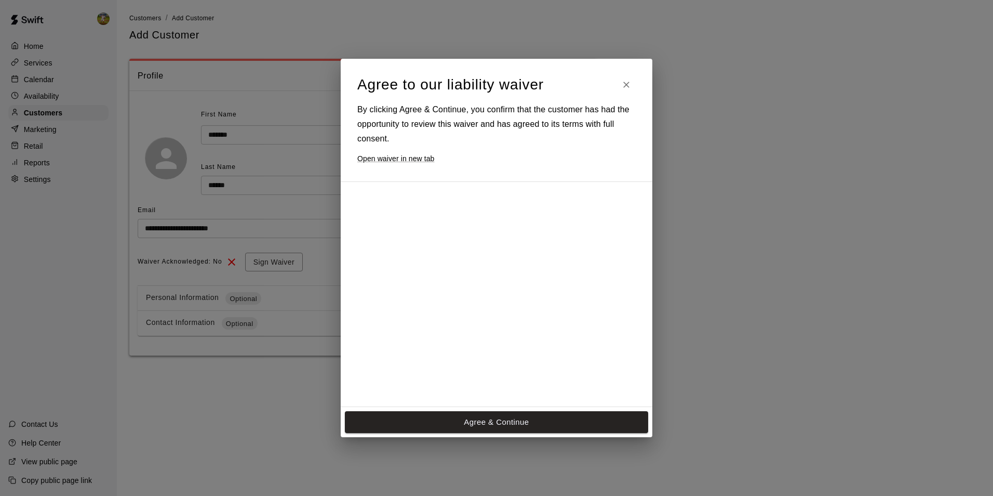
click at [487, 329] on div at bounding box center [487, 358] width 260 height 336
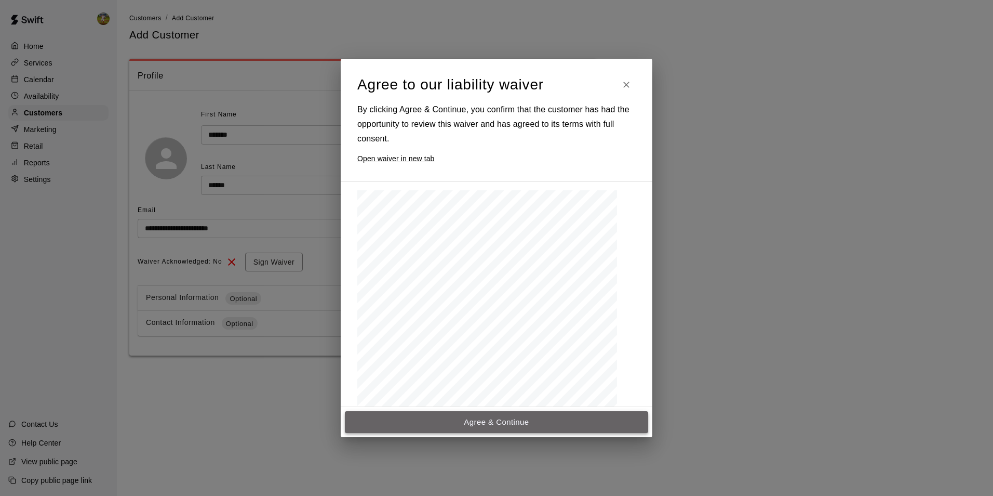
click at [511, 428] on button "Agree & Continue" at bounding box center [496, 422] width 303 height 22
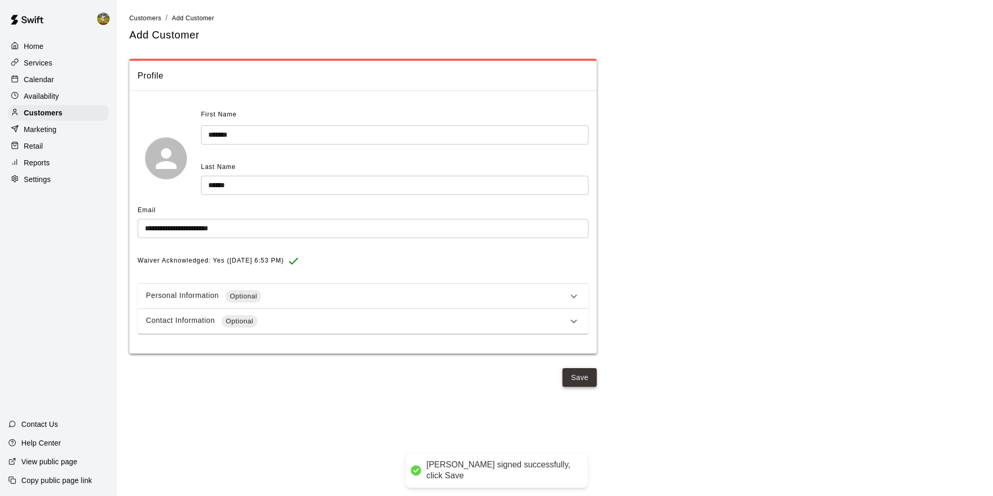
click at [577, 381] on button "Save" at bounding box center [580, 377] width 34 height 19
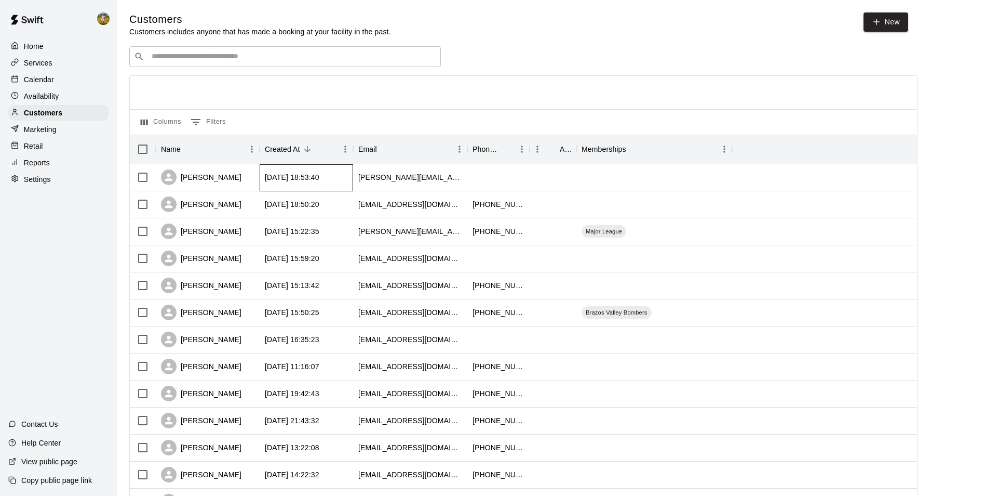
click at [310, 173] on div "2025-08-21 18:53:40" at bounding box center [306, 177] width 93 height 27
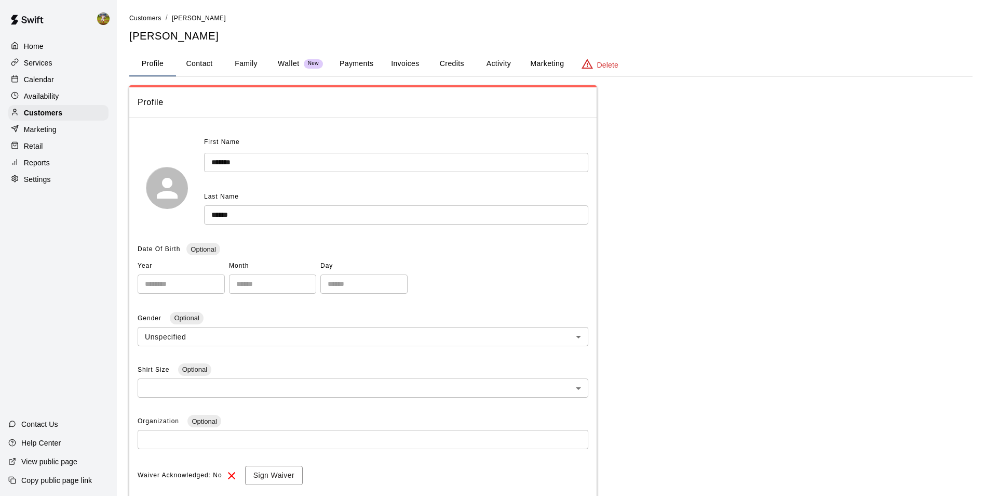
click at [492, 63] on button "Activity" at bounding box center [498, 63] width 47 height 25
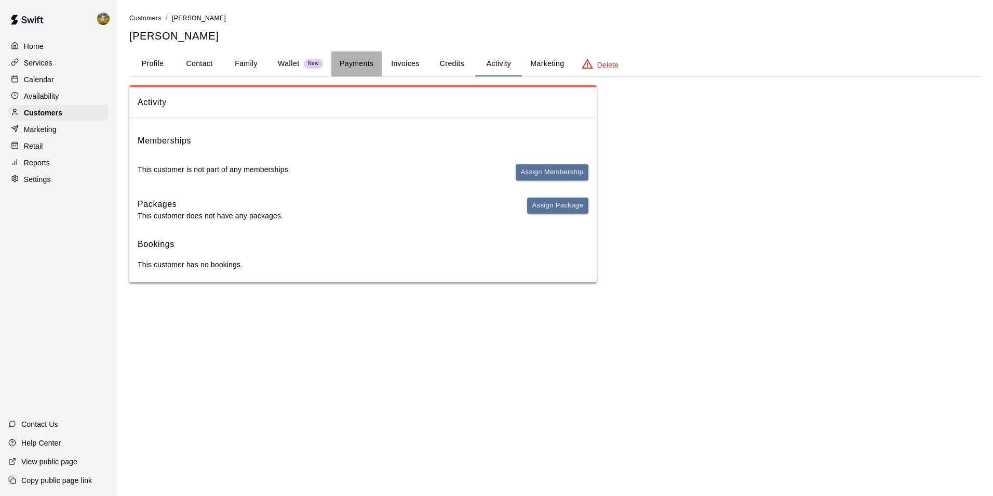
click at [346, 59] on button "Payments" at bounding box center [356, 63] width 50 height 25
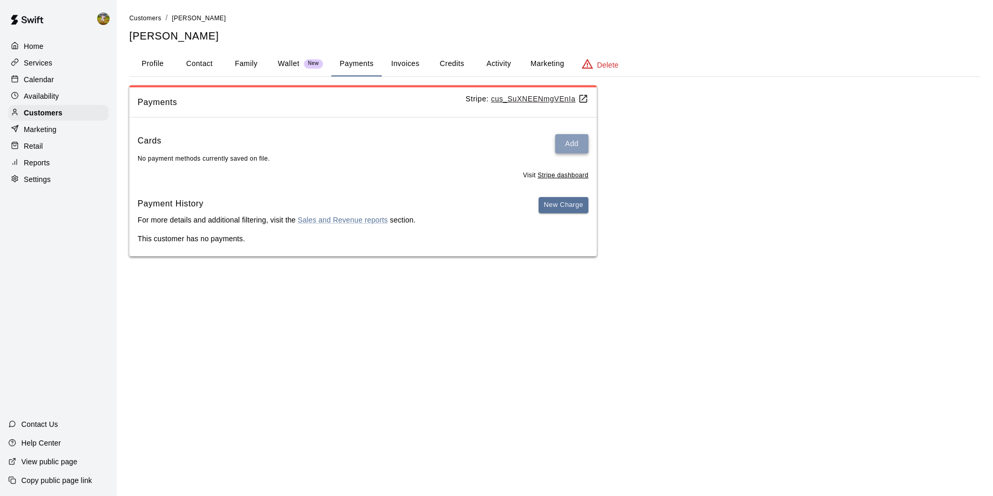
click at [566, 143] on button "Add" at bounding box center [571, 143] width 33 height 19
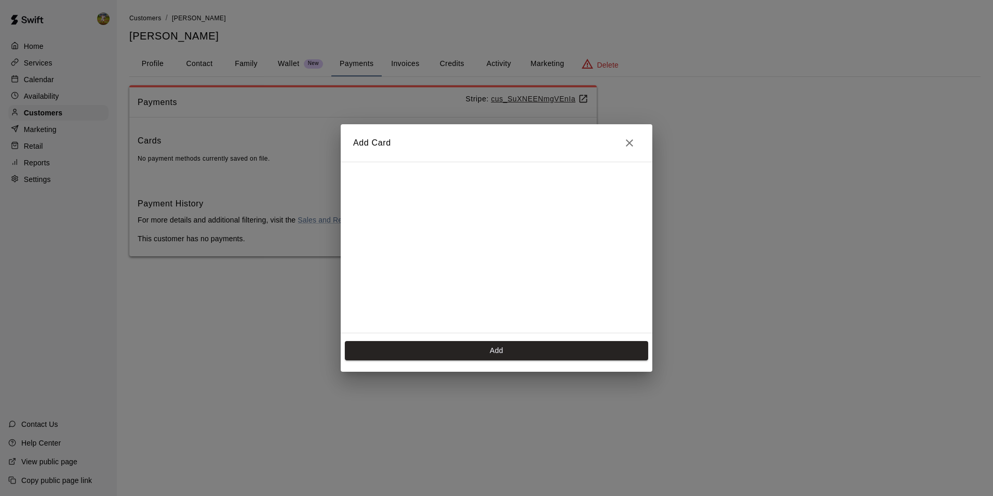
scroll to position [146, 0]
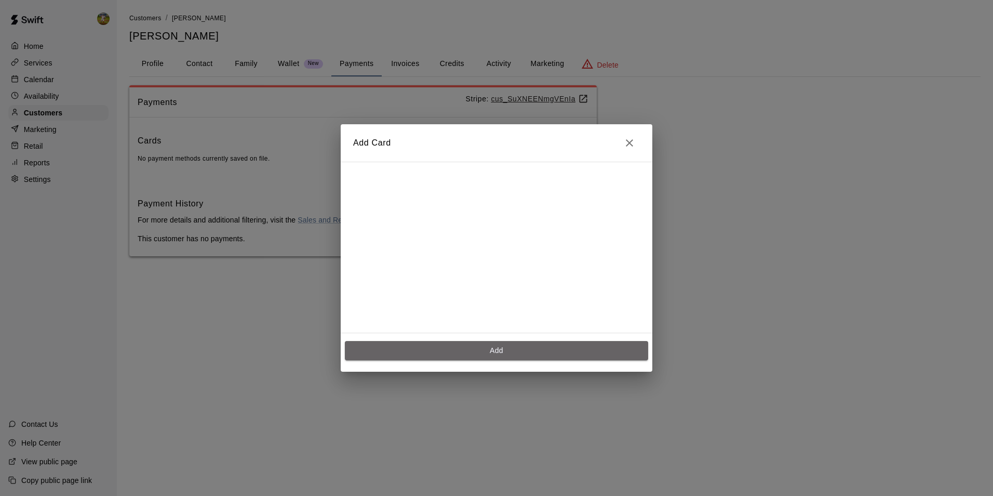
click at [496, 348] on button "Add" at bounding box center [496, 350] width 303 height 19
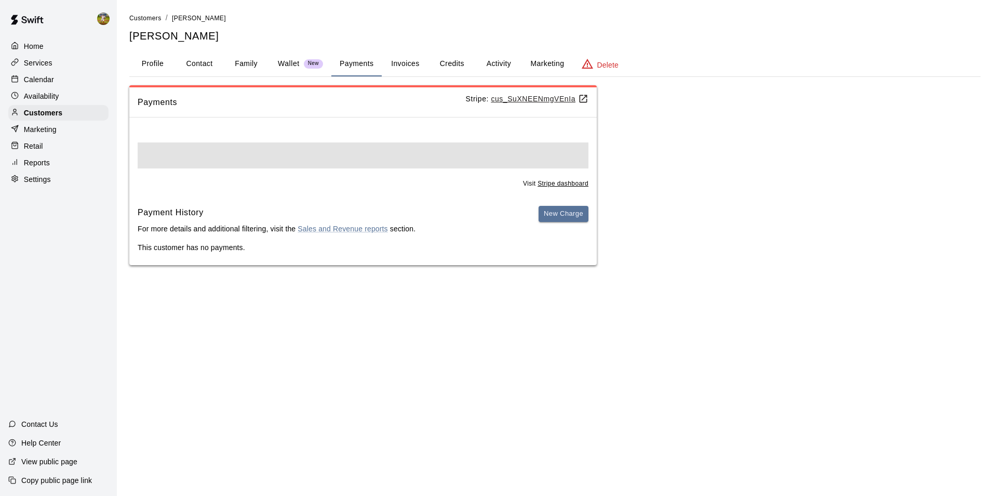
scroll to position [0, 0]
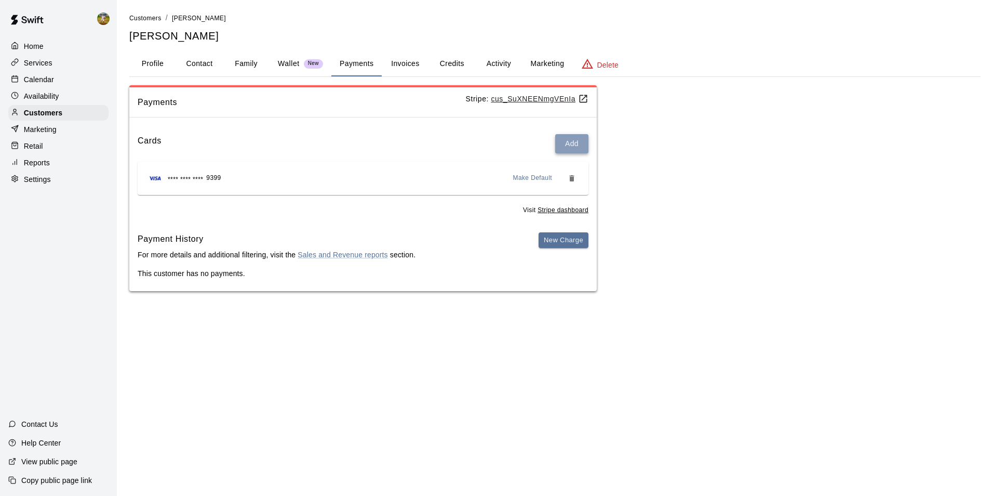
click at [565, 142] on button "Add" at bounding box center [571, 143] width 33 height 19
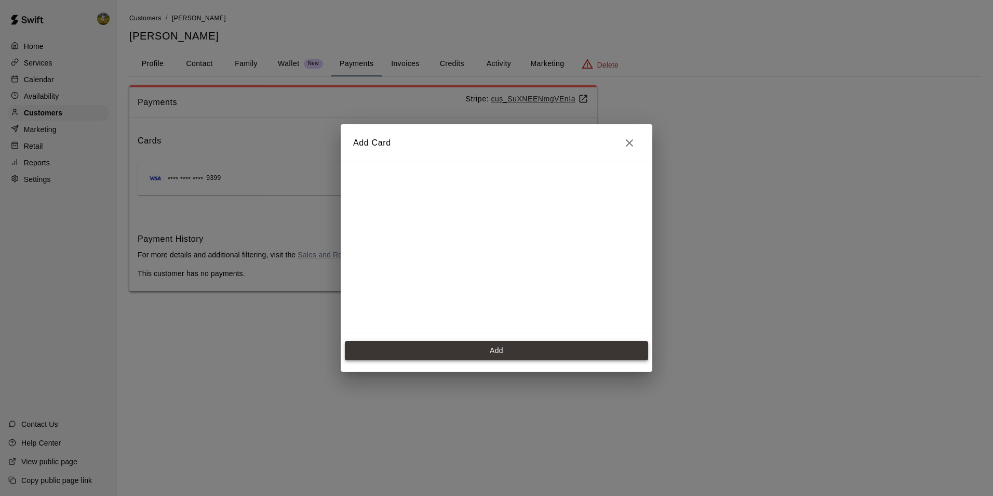
click at [496, 353] on button "Add" at bounding box center [496, 350] width 303 height 19
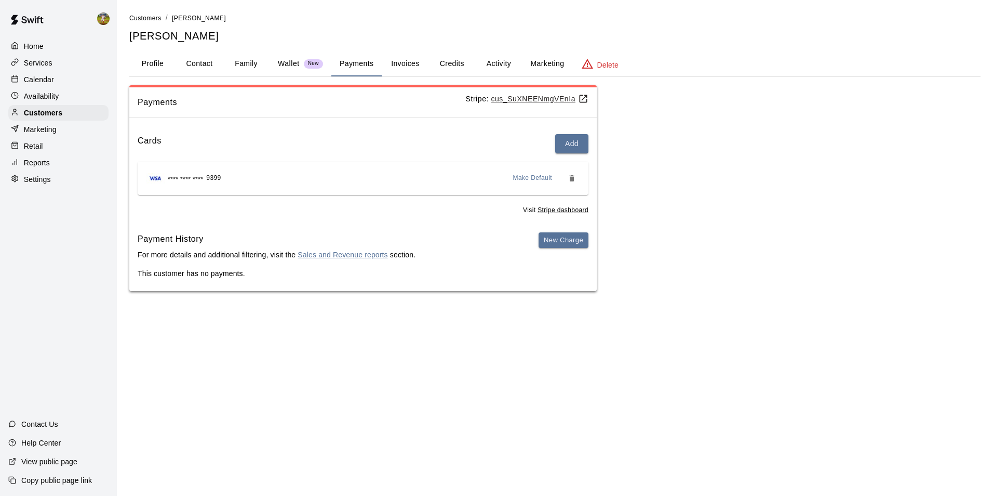
click at [326, 179] on div "**** **** **** 9399 Make Default" at bounding box center [363, 178] width 434 height 17
click at [538, 177] on span "Make Default" at bounding box center [532, 178] width 39 height 10
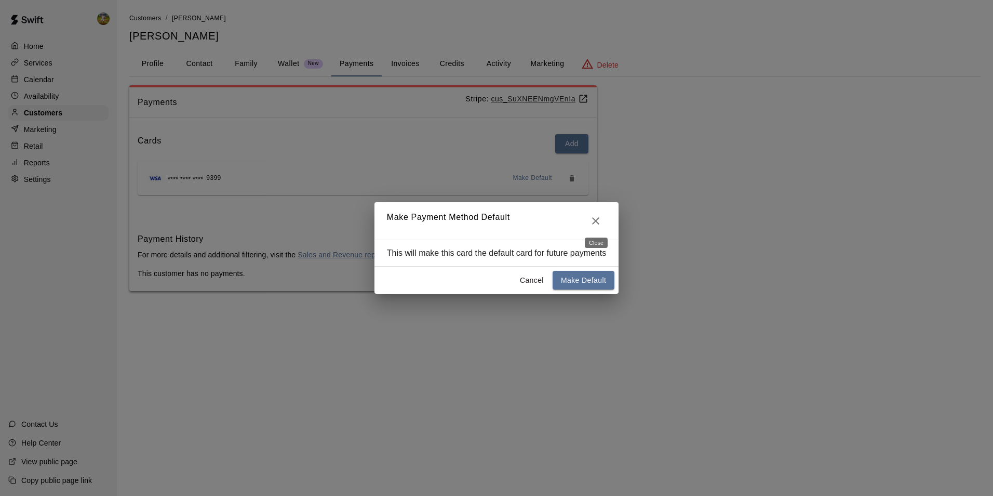
click at [598, 222] on icon "Close" at bounding box center [595, 220] width 7 height 7
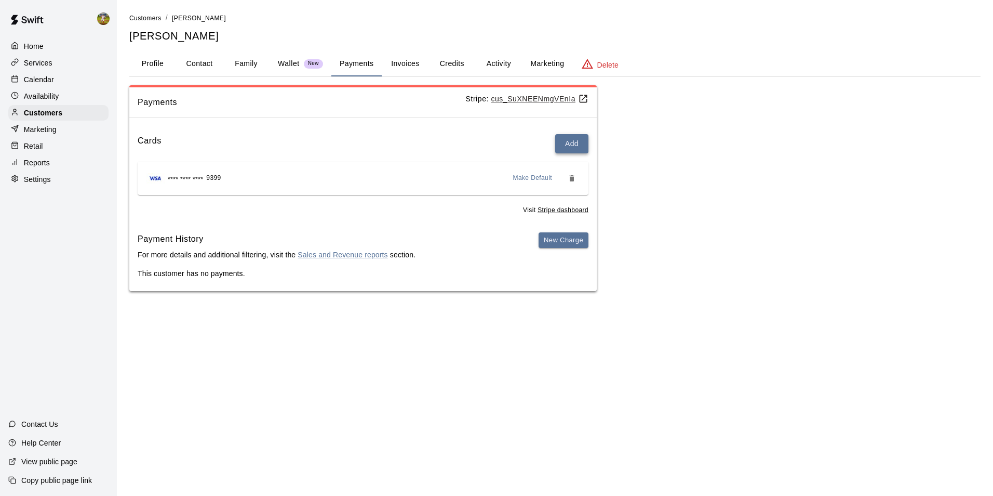
click at [566, 143] on button "Add" at bounding box center [571, 143] width 33 height 19
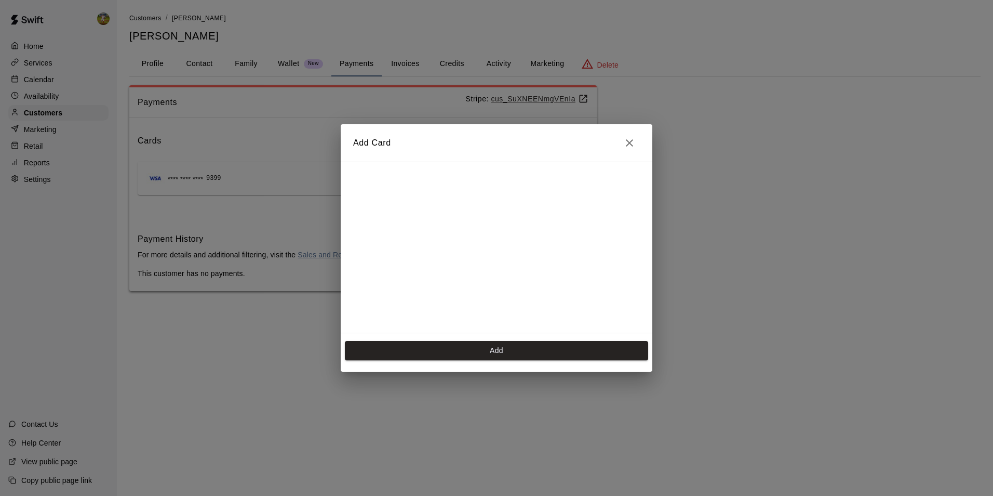
click at [629, 148] on icon "Close" at bounding box center [629, 143] width 12 height 12
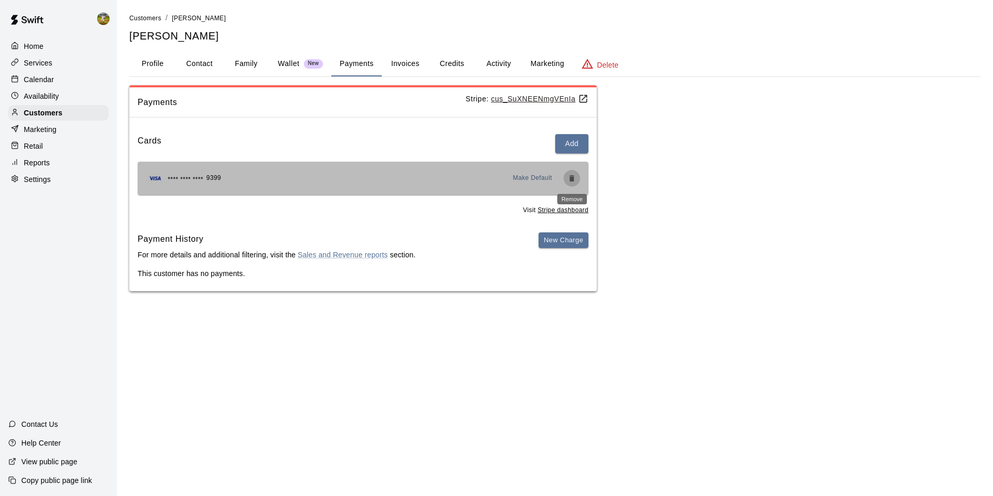
click at [574, 179] on icon "Remove" at bounding box center [572, 178] width 8 height 8
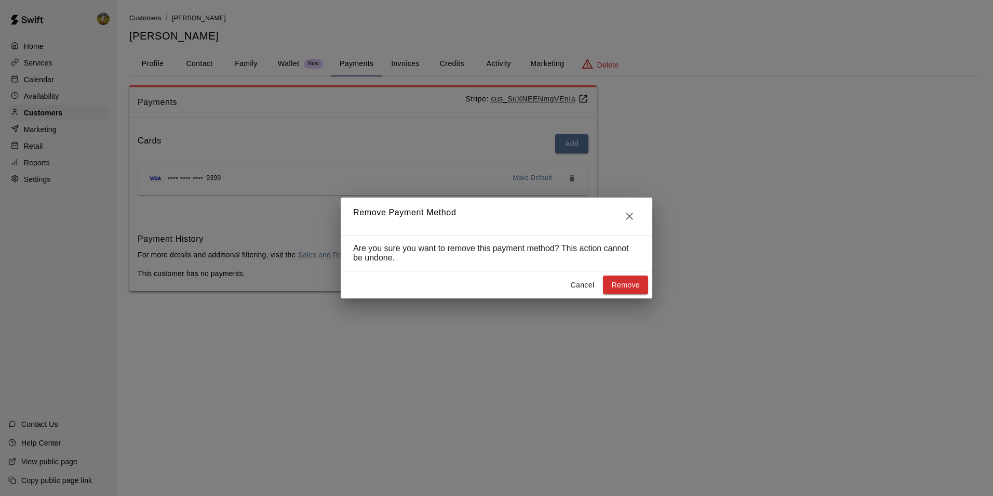
click at [624, 306] on div "Remove Payment Method Are you sure you want to remove this payment method? This…" at bounding box center [496, 248] width 993 height 496
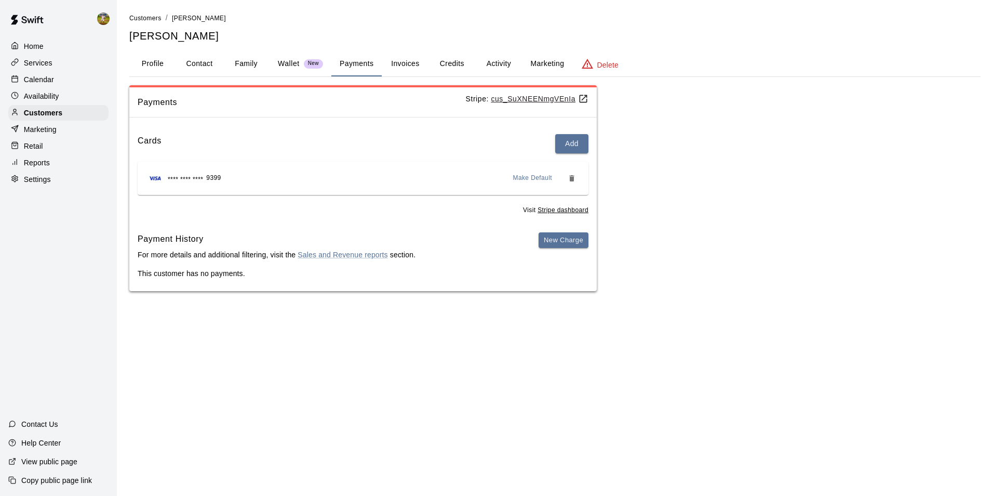
click at [619, 284] on div "Payments Stripe: cus_SuXNEENmgVEnIa Cards Add **** **** **** 9399 Make Default …" at bounding box center [554, 188] width 851 height 206
click at [568, 177] on icon "Remove" at bounding box center [572, 178] width 8 height 8
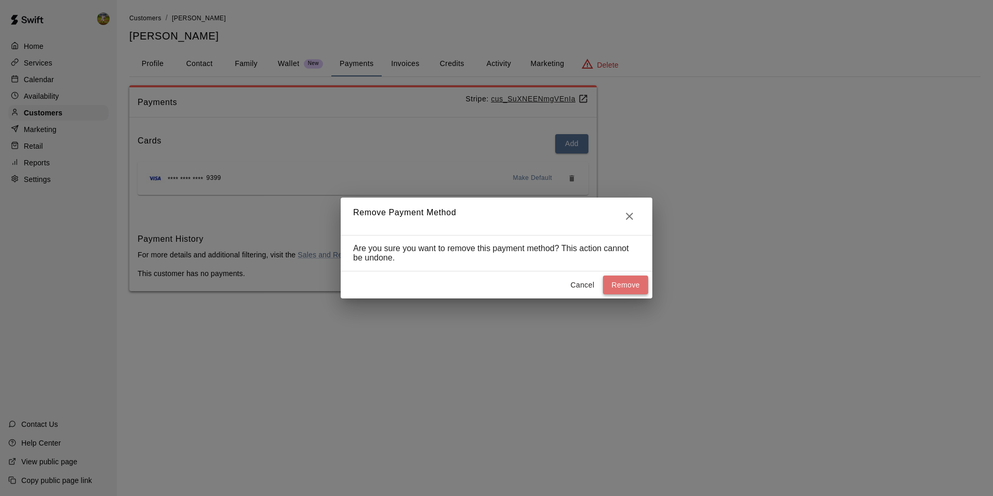
click at [619, 287] on button "Remove" at bounding box center [625, 284] width 45 height 19
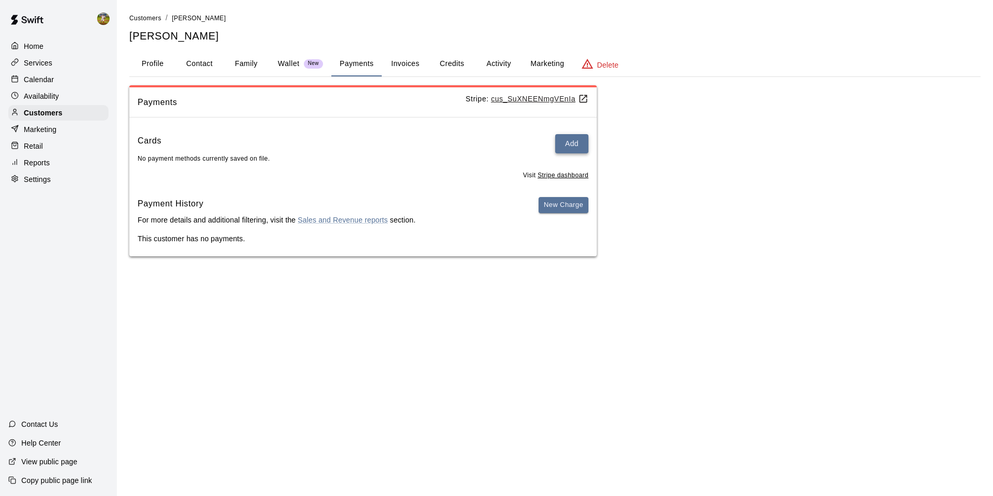
click at [564, 143] on button "Add" at bounding box center [571, 143] width 33 height 19
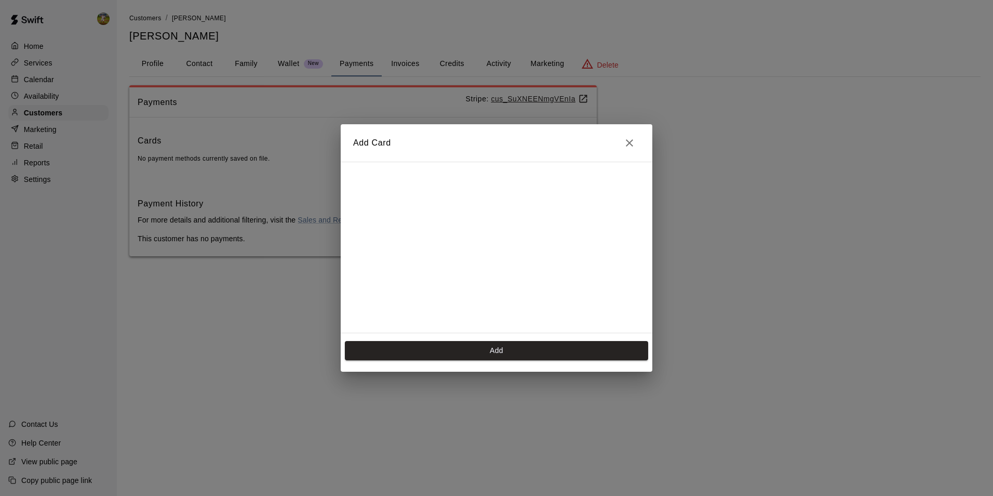
scroll to position [146, 0]
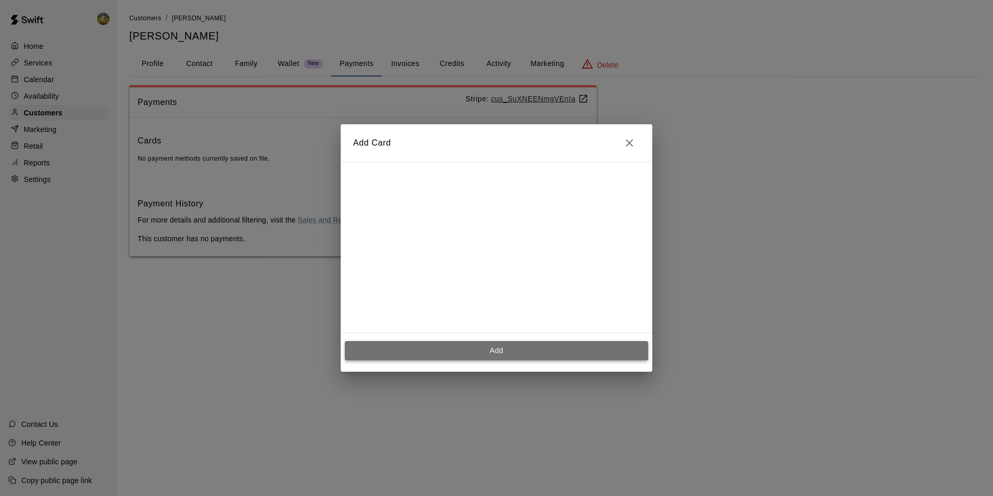
click at [504, 346] on button "Add" at bounding box center [496, 350] width 303 height 19
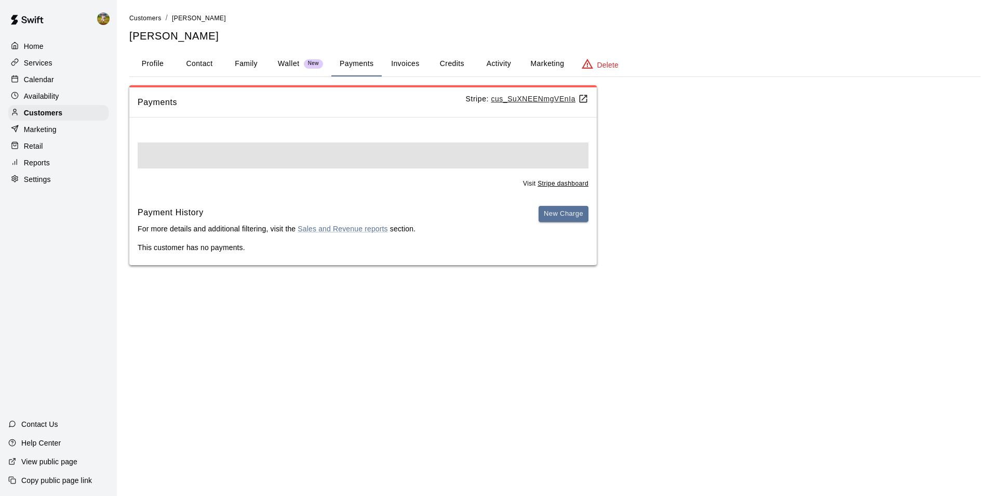
scroll to position [0, 0]
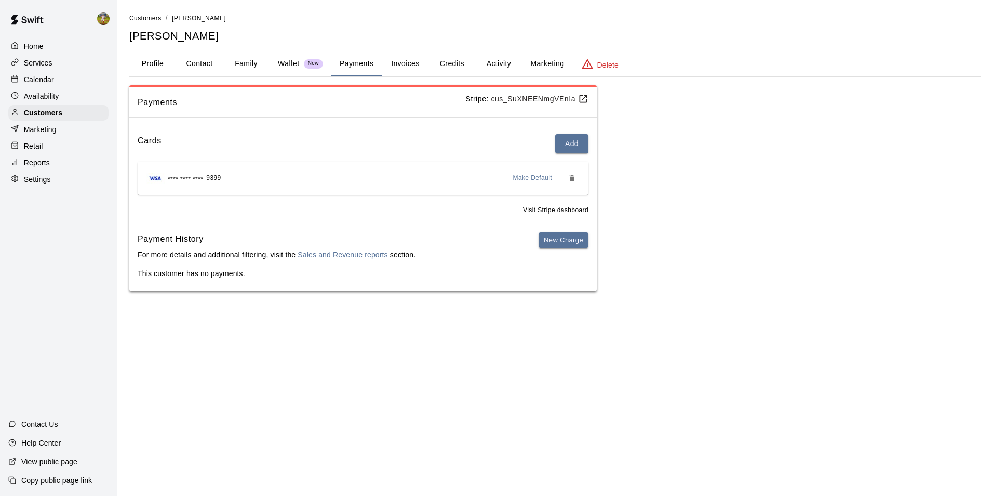
click at [493, 62] on button "Activity" at bounding box center [498, 63] width 47 height 25
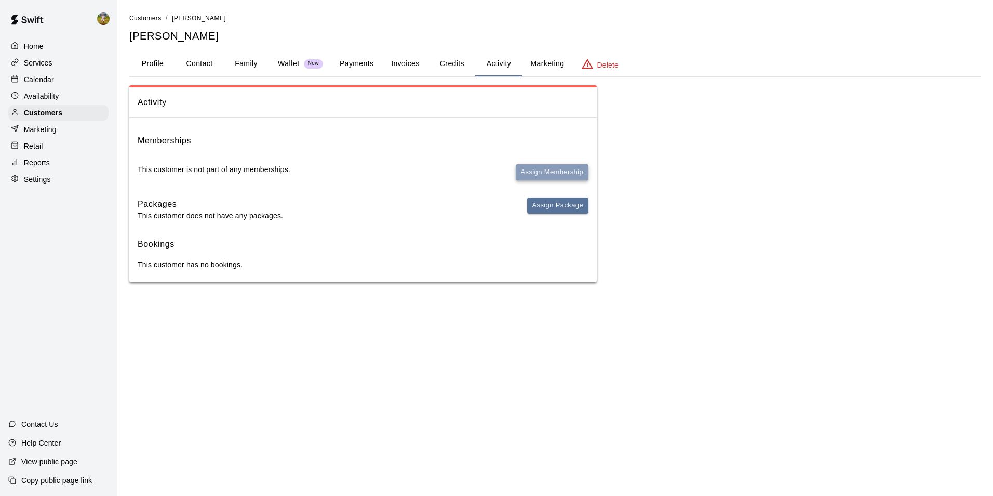
click at [552, 174] on button "Assign Membership" at bounding box center [552, 172] width 73 height 16
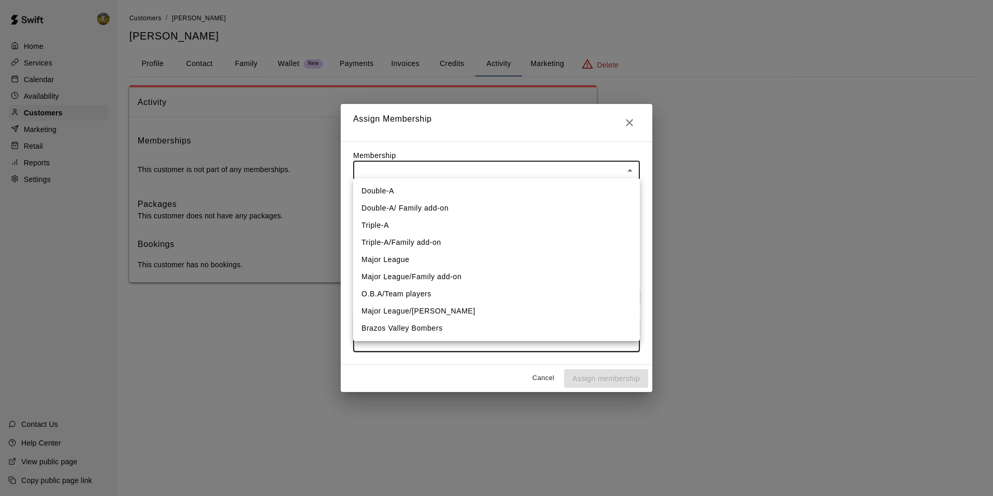
click at [542, 182] on body "Home Services Calendar Availability Customers Marketing Retail Reports Settings…" at bounding box center [496, 151] width 993 height 303
click at [440, 296] on li "O.B.A/Team players" at bounding box center [496, 293] width 287 height 17
type input "**********"
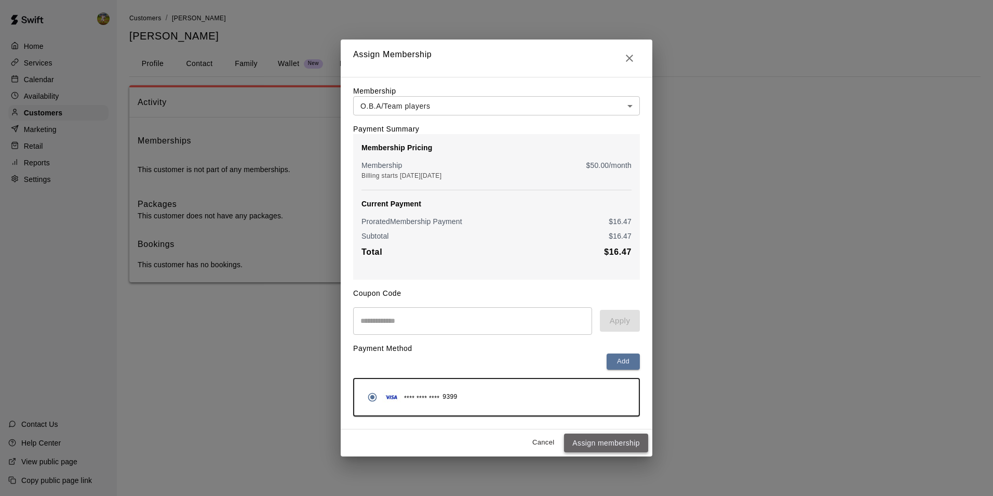
click at [624, 443] on button "Assign membership" at bounding box center [606, 442] width 84 height 19
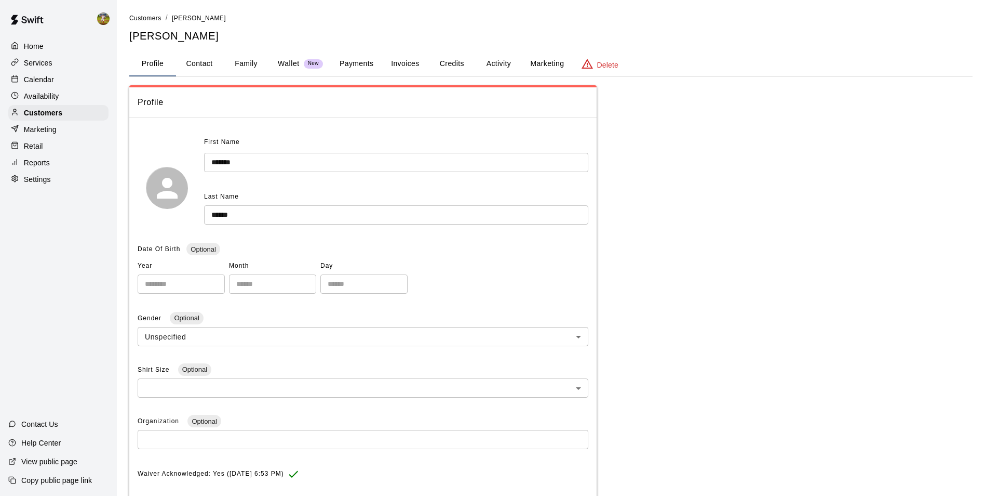
click at [502, 65] on button "Activity" at bounding box center [498, 63] width 47 height 25
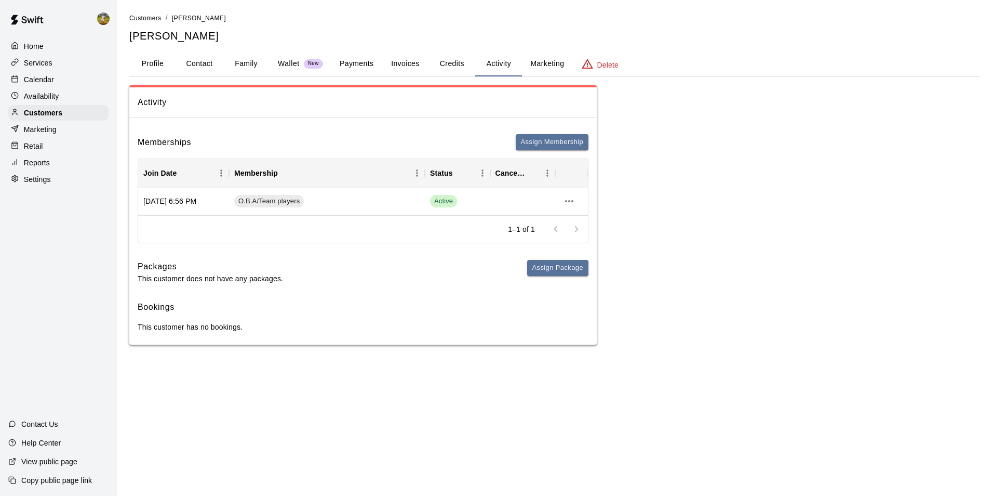
click at [62, 82] on div "Calendar" at bounding box center [58, 80] width 100 height 16
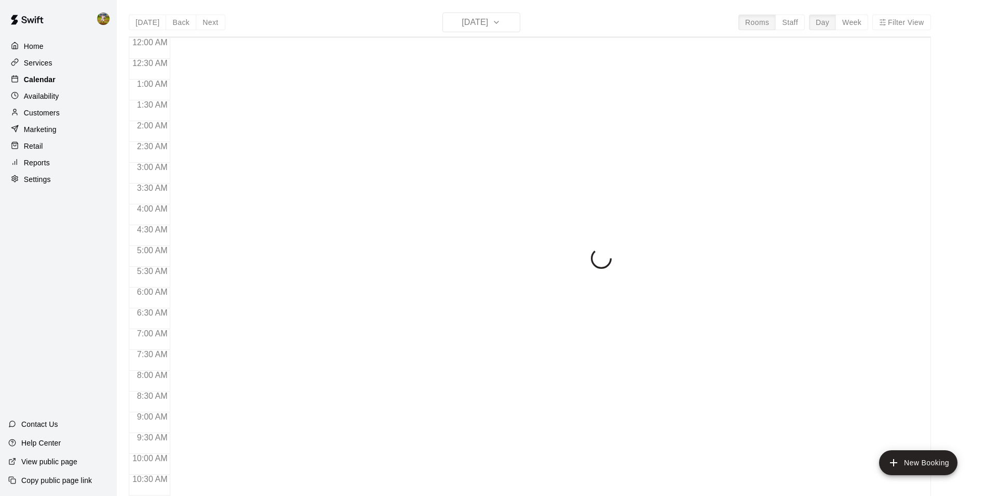
scroll to position [528, 0]
